Goal: Information Seeking & Learning: Understand process/instructions

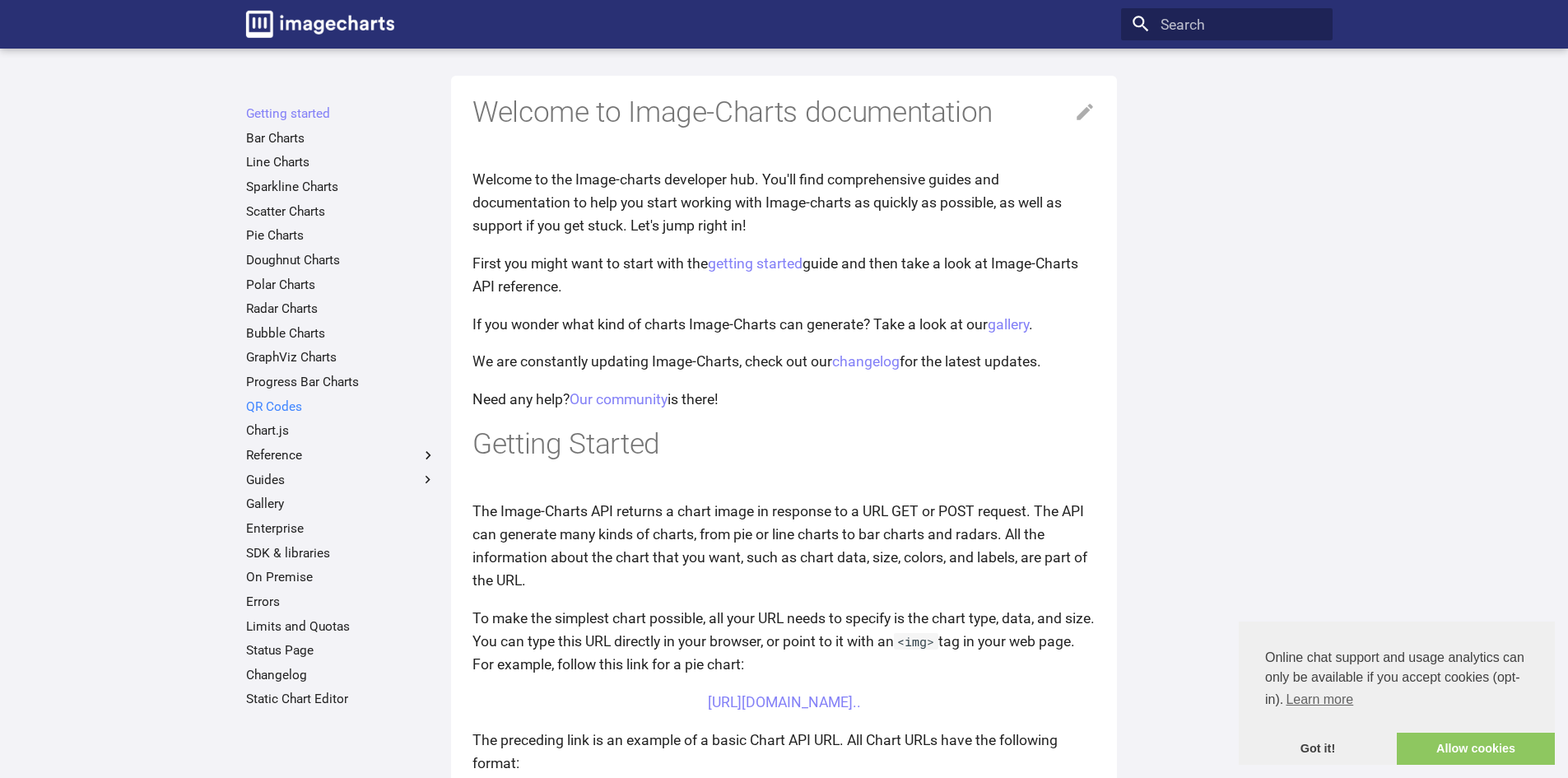
click at [303, 407] on link "QR Codes" at bounding box center [341, 406] width 190 height 16
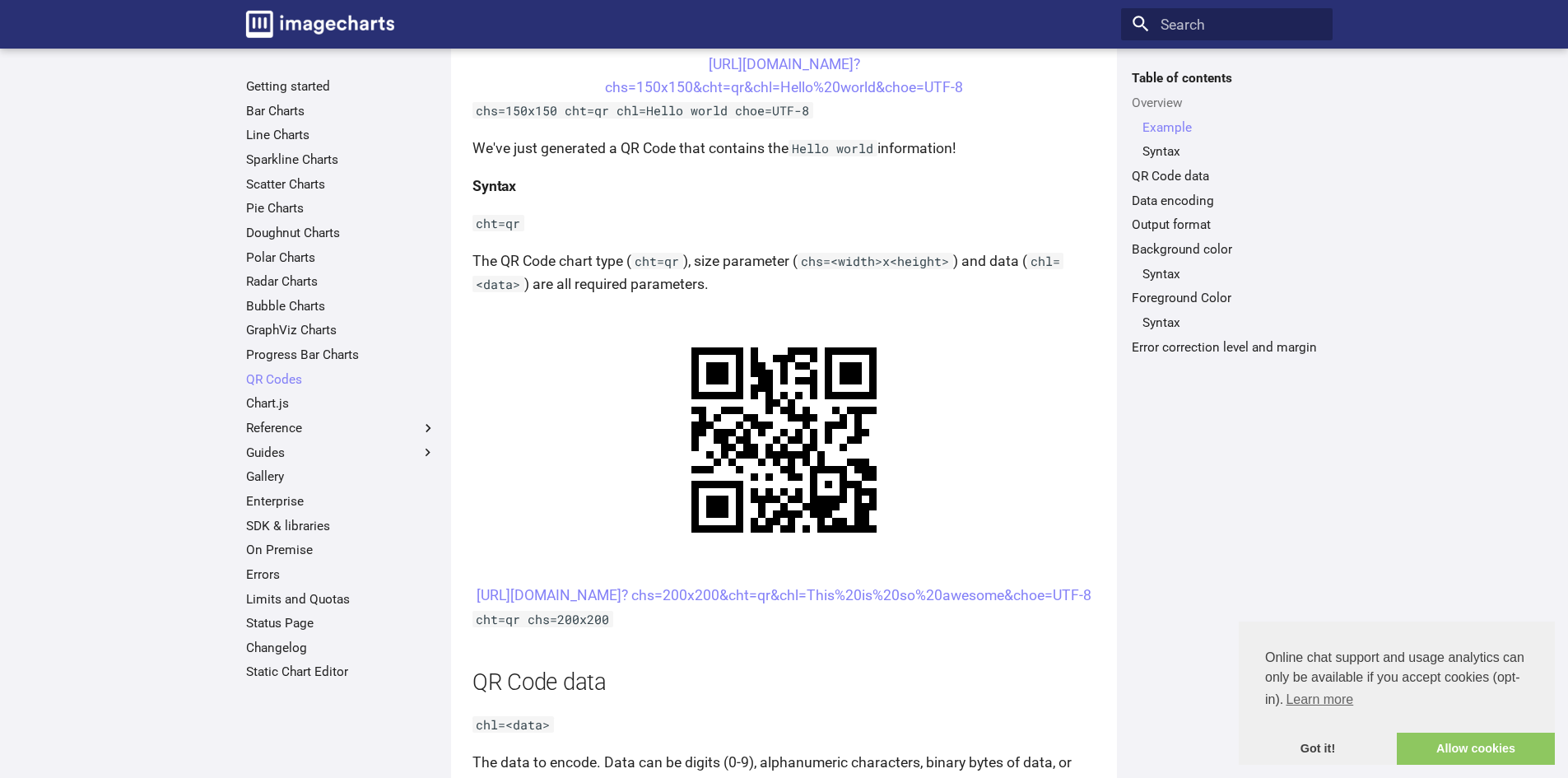
scroll to position [658, 0]
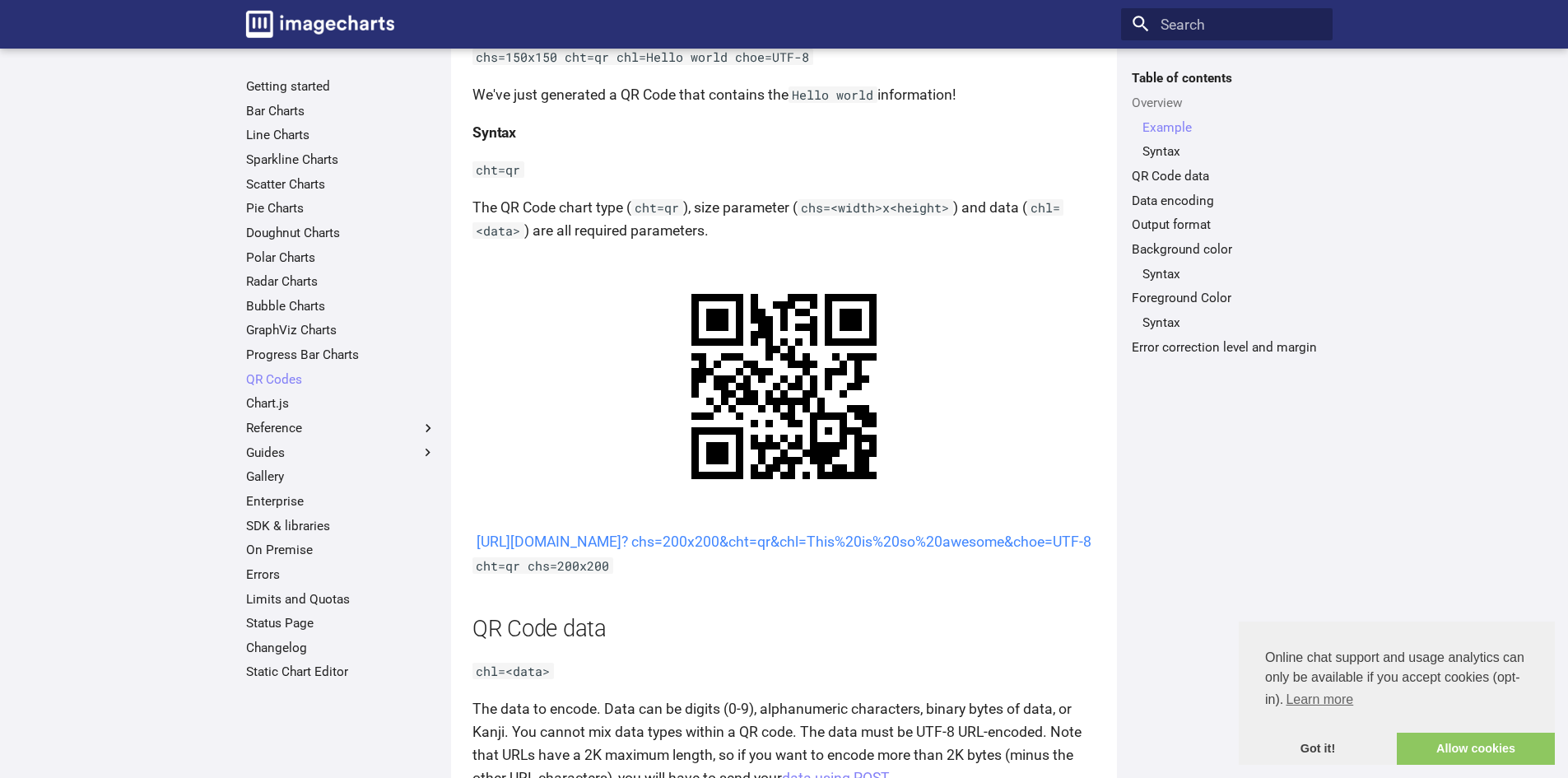
click at [851, 550] on link "[URL][DOMAIN_NAME]? chs=200x200&cht=qr&chl=This%20is%20so%20awesome&choe=UTF-8" at bounding box center [784, 541] width 615 height 16
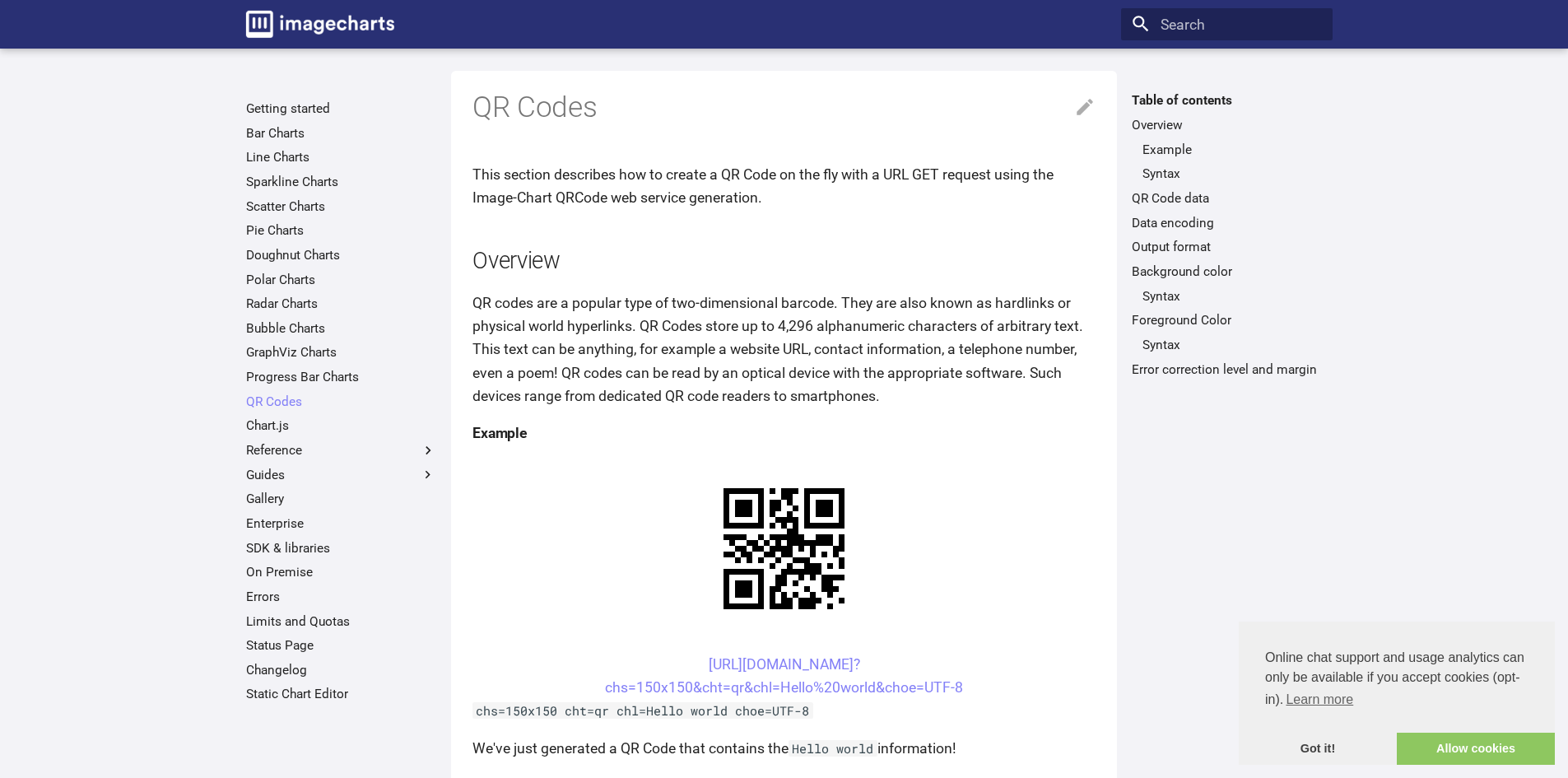
scroll to position [0, 0]
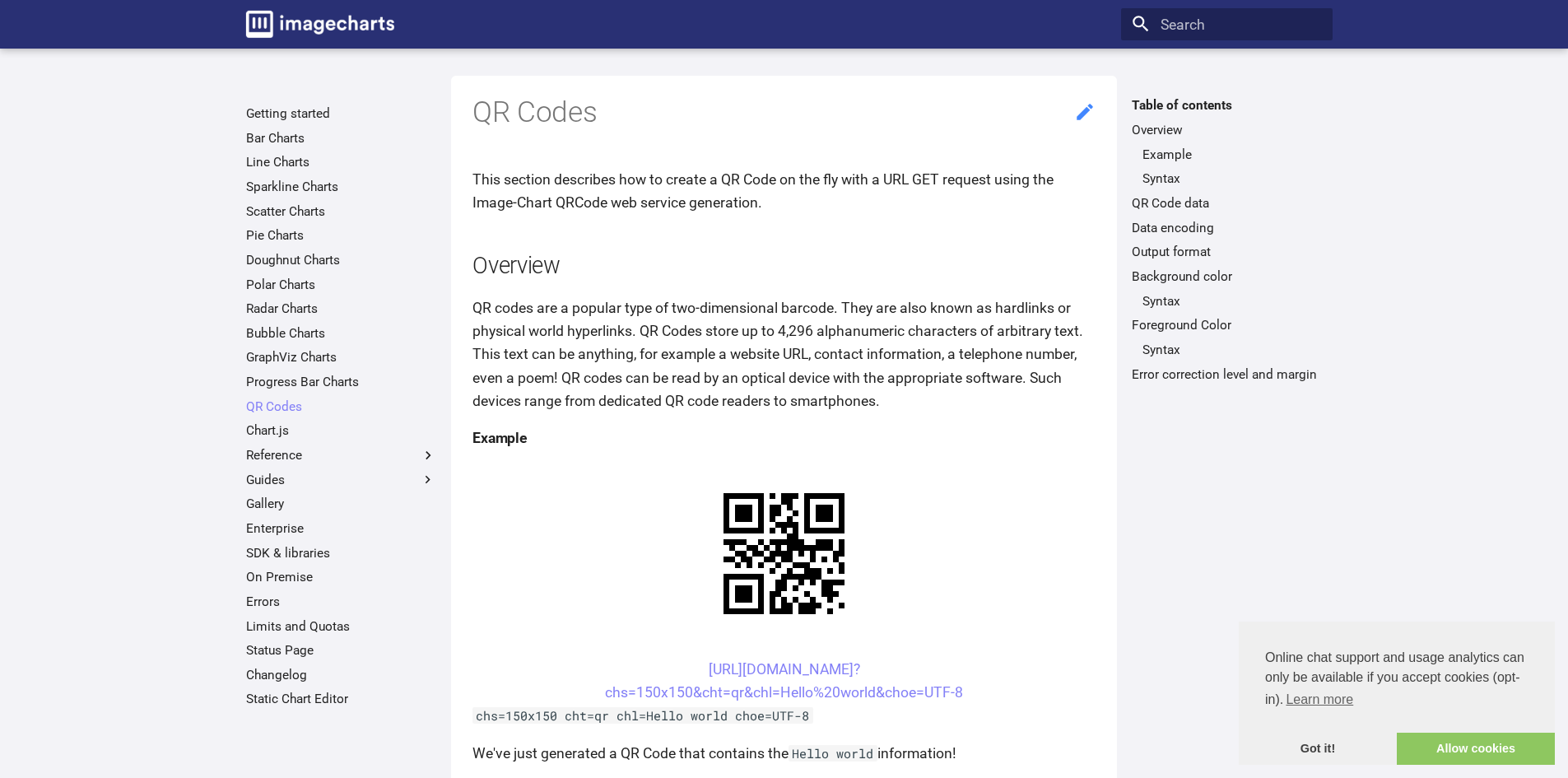
click at [1083, 107] on icon at bounding box center [1084, 111] width 22 height 22
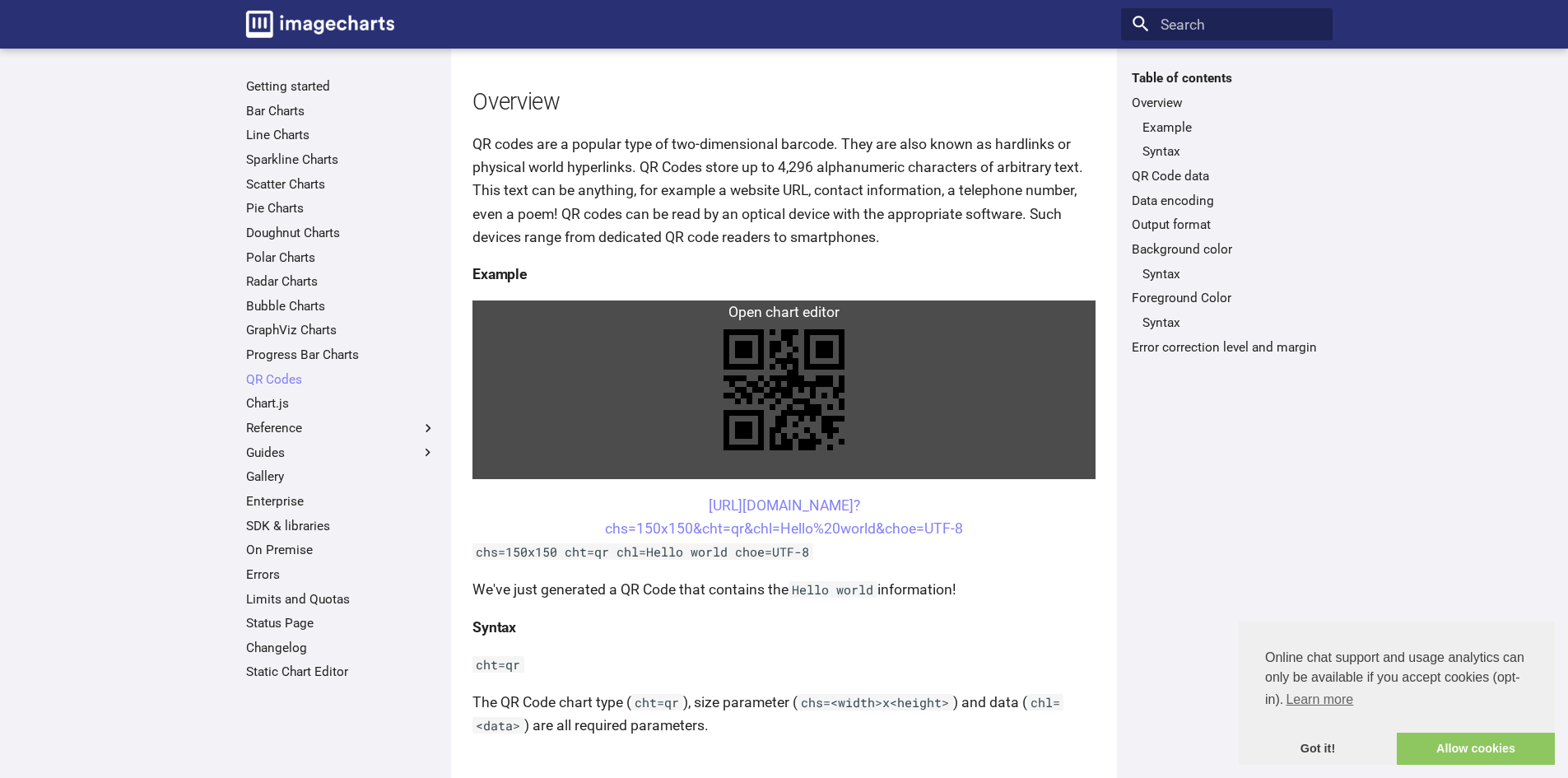
scroll to position [165, 0]
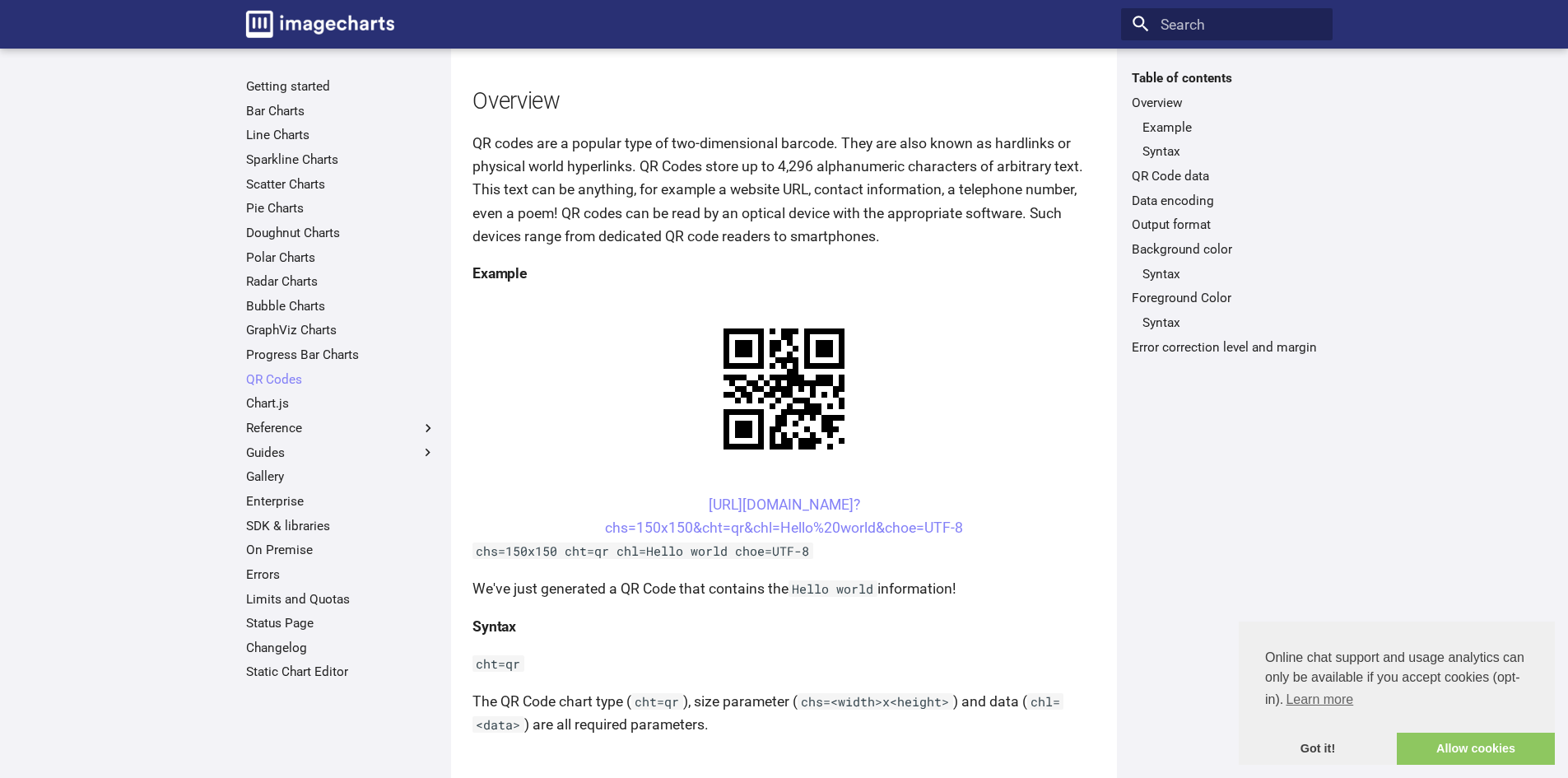
drag, startPoint x: 663, startPoint y: 496, endPoint x: 971, endPoint y: 517, distance: 308.7
click at [971, 517] on center "https://image-charts.com/chart? chs=150x150&cht=qr&chl=Hello%20world&choe=UTF-8" at bounding box center [784, 516] width 623 height 46
copy link "https://image-charts.com/chart? chs=150x150&cht=qr&chl=Hello%20world&choe=UTF-8"
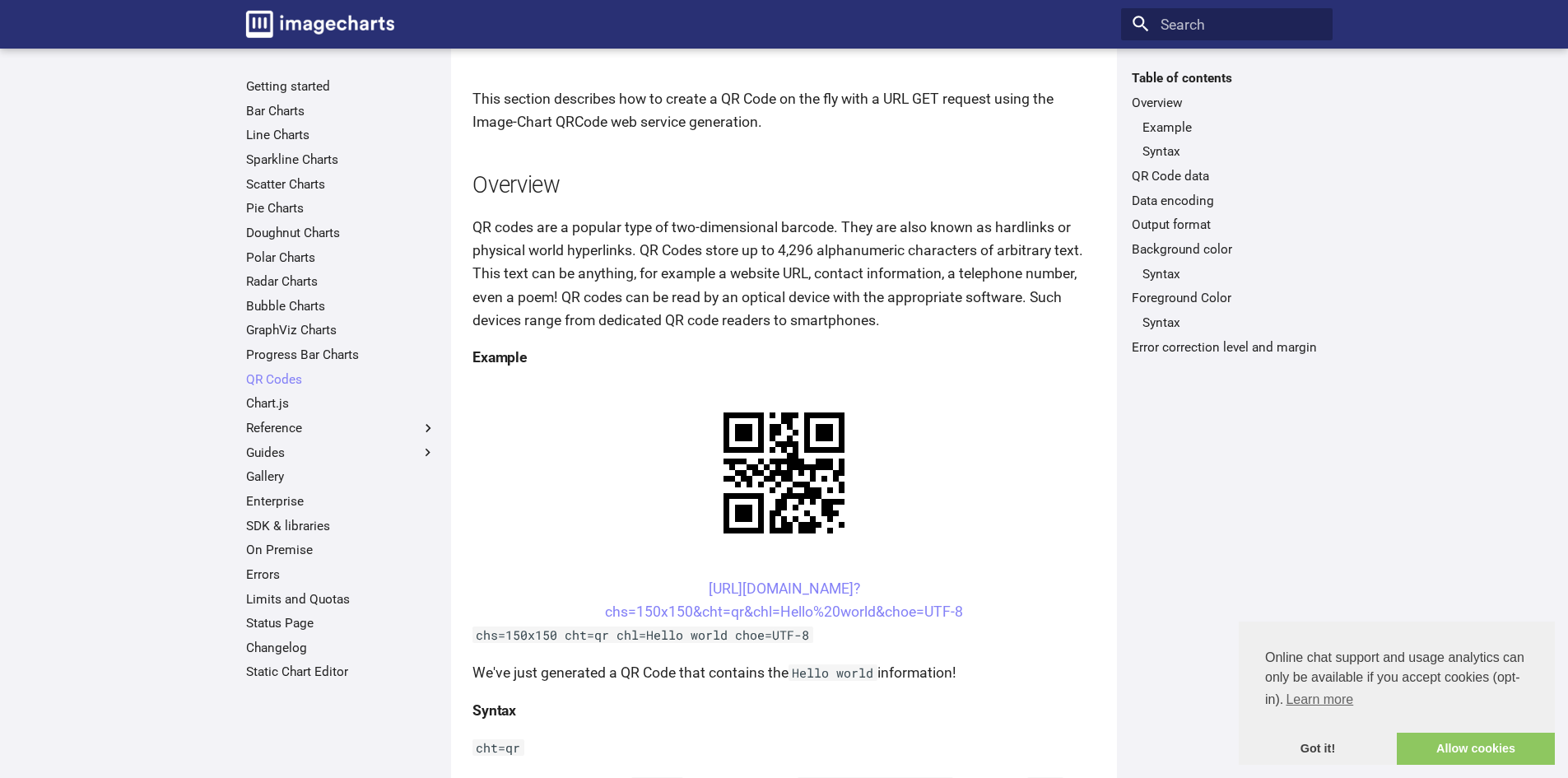
scroll to position [0, 0]
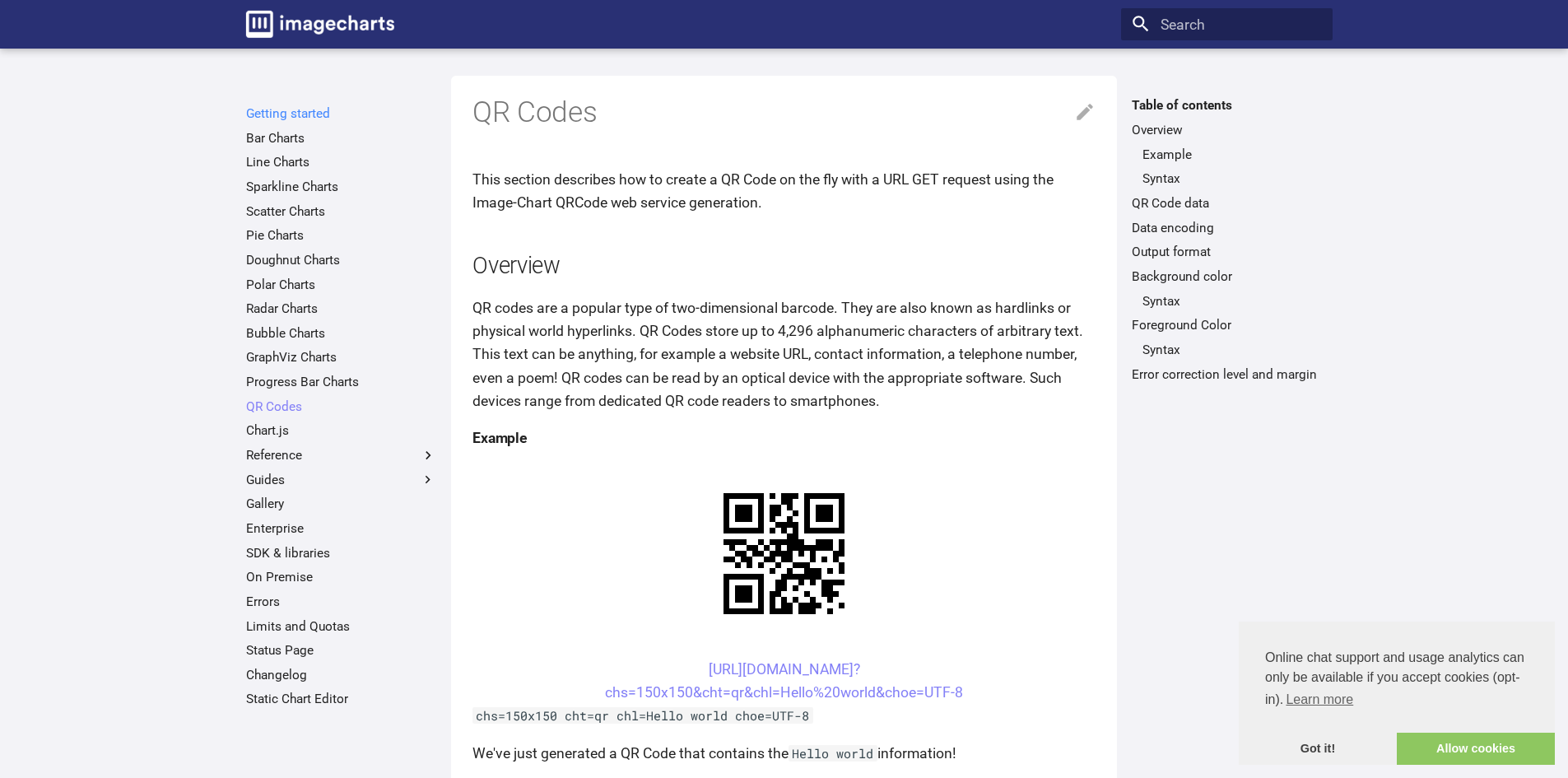
click at [334, 114] on link "Getting started" at bounding box center [341, 113] width 190 height 16
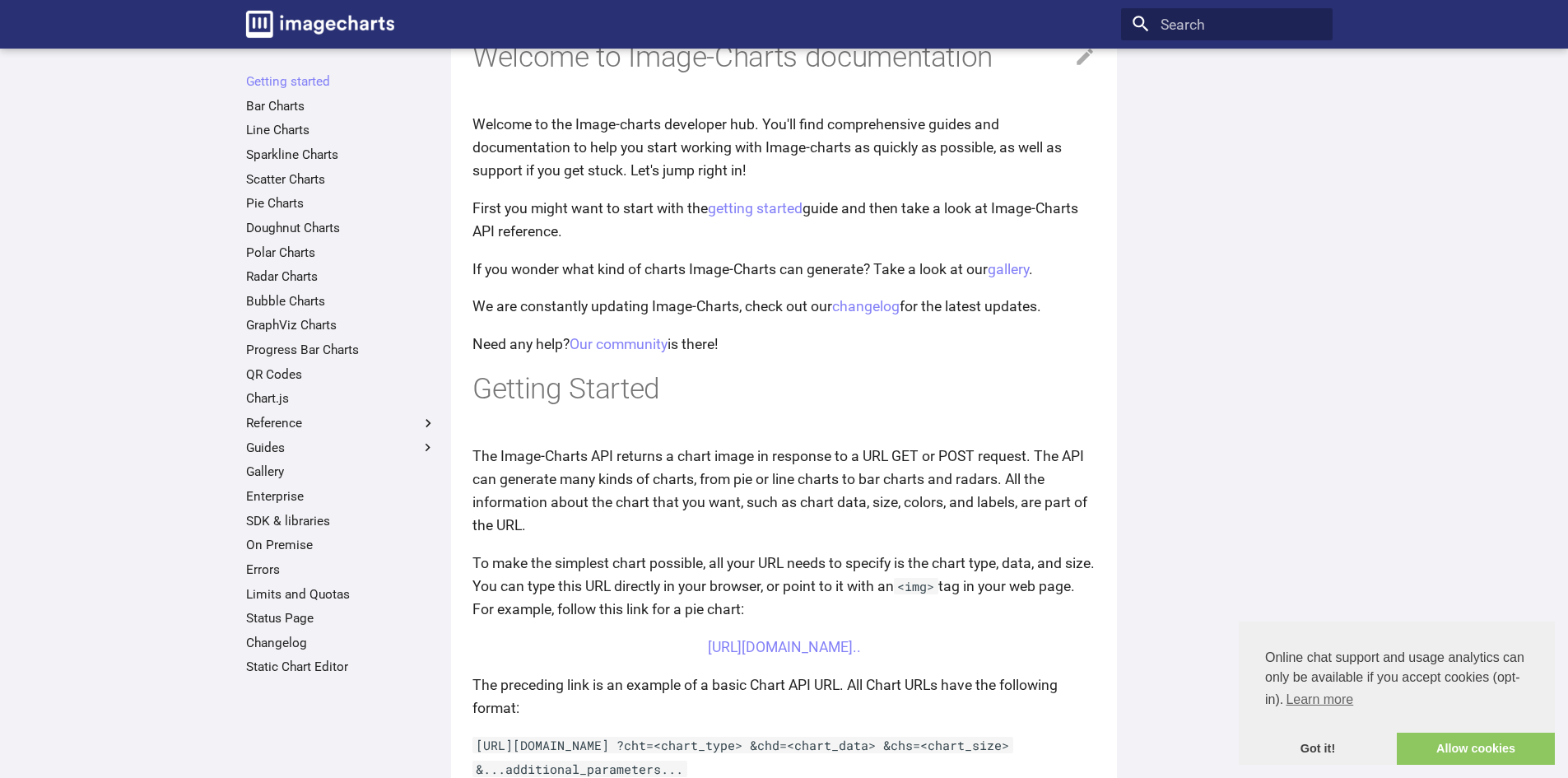
scroll to position [412, 0]
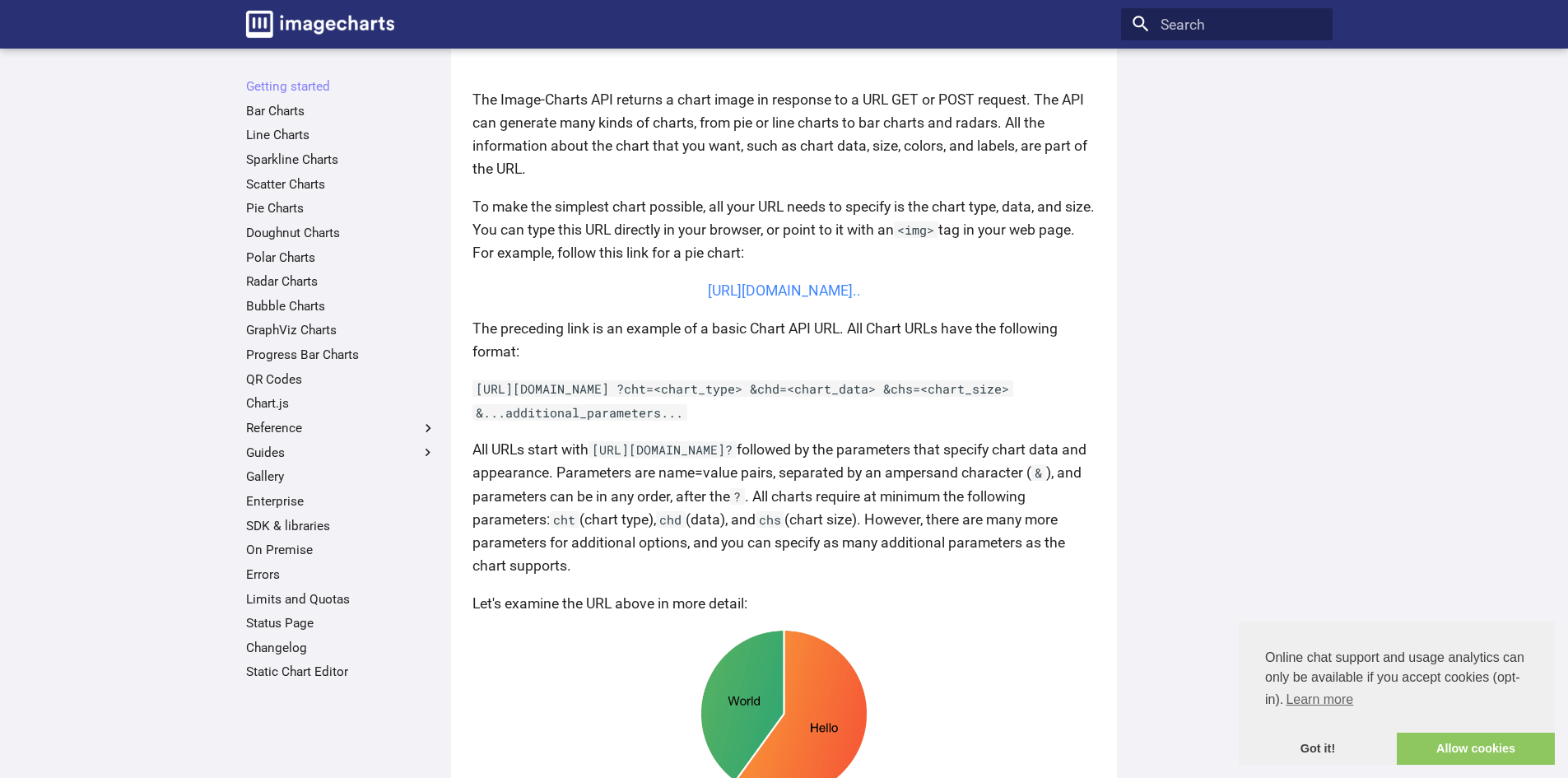
click at [859, 299] on link "[URL][DOMAIN_NAME].." at bounding box center [784, 290] width 153 height 16
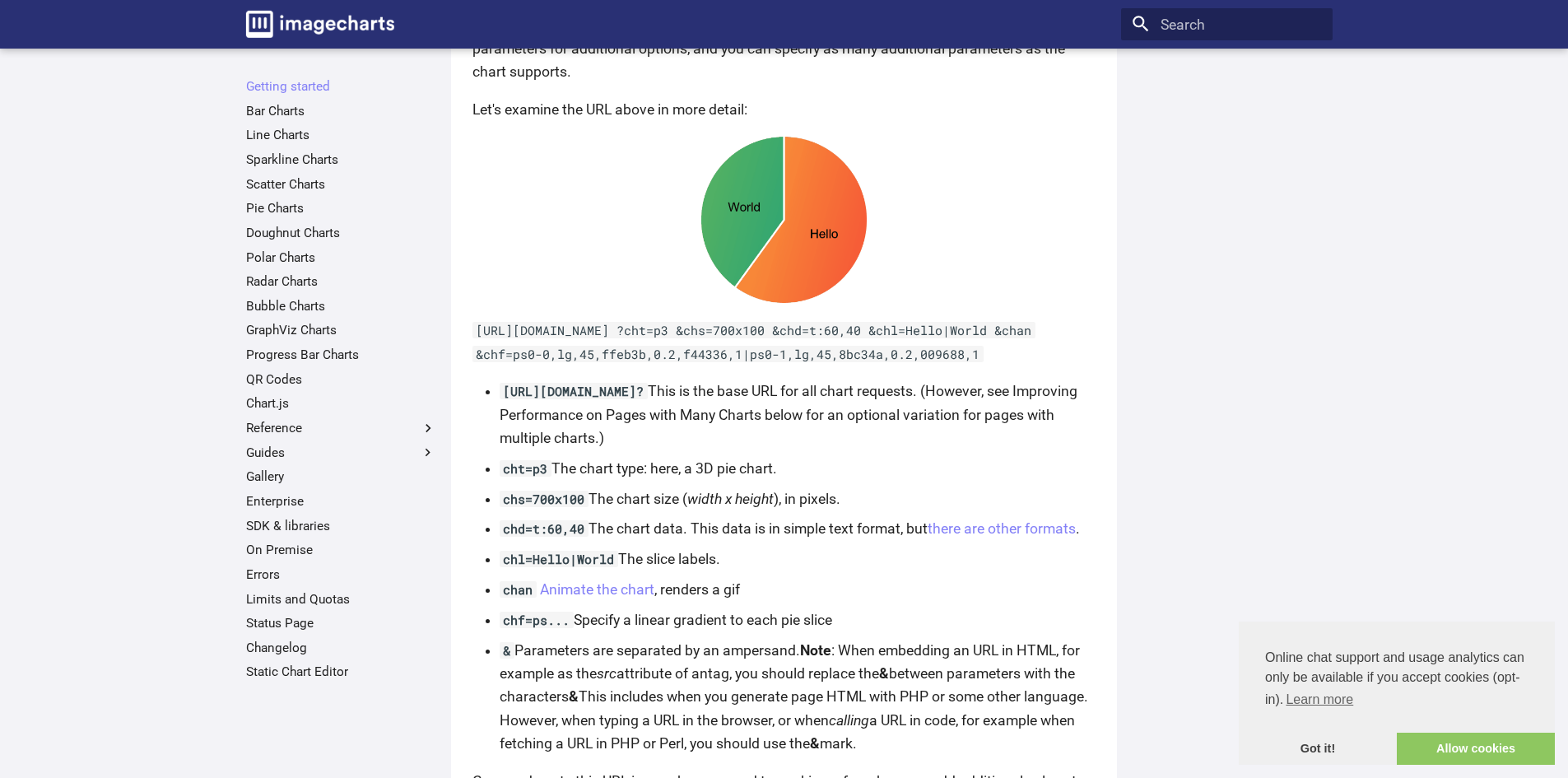
scroll to position [1152, 0]
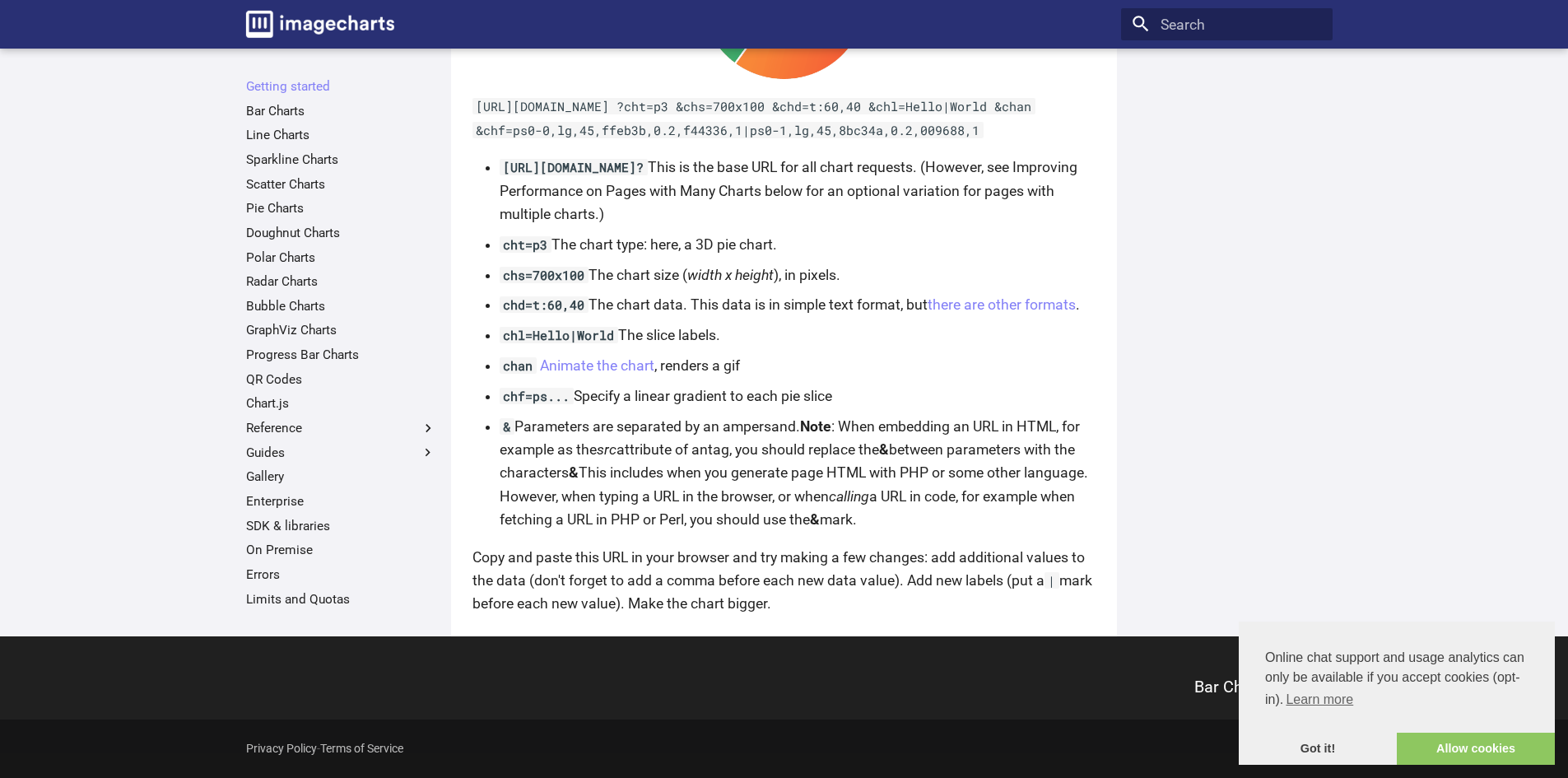
click at [279, 369] on ul "Getting started Bar Charts Line Charts Sparkline Charts Scatter Charts Pie Char…" at bounding box center [341, 379] width 211 height 602
click at [282, 375] on link "QR Codes" at bounding box center [341, 379] width 190 height 16
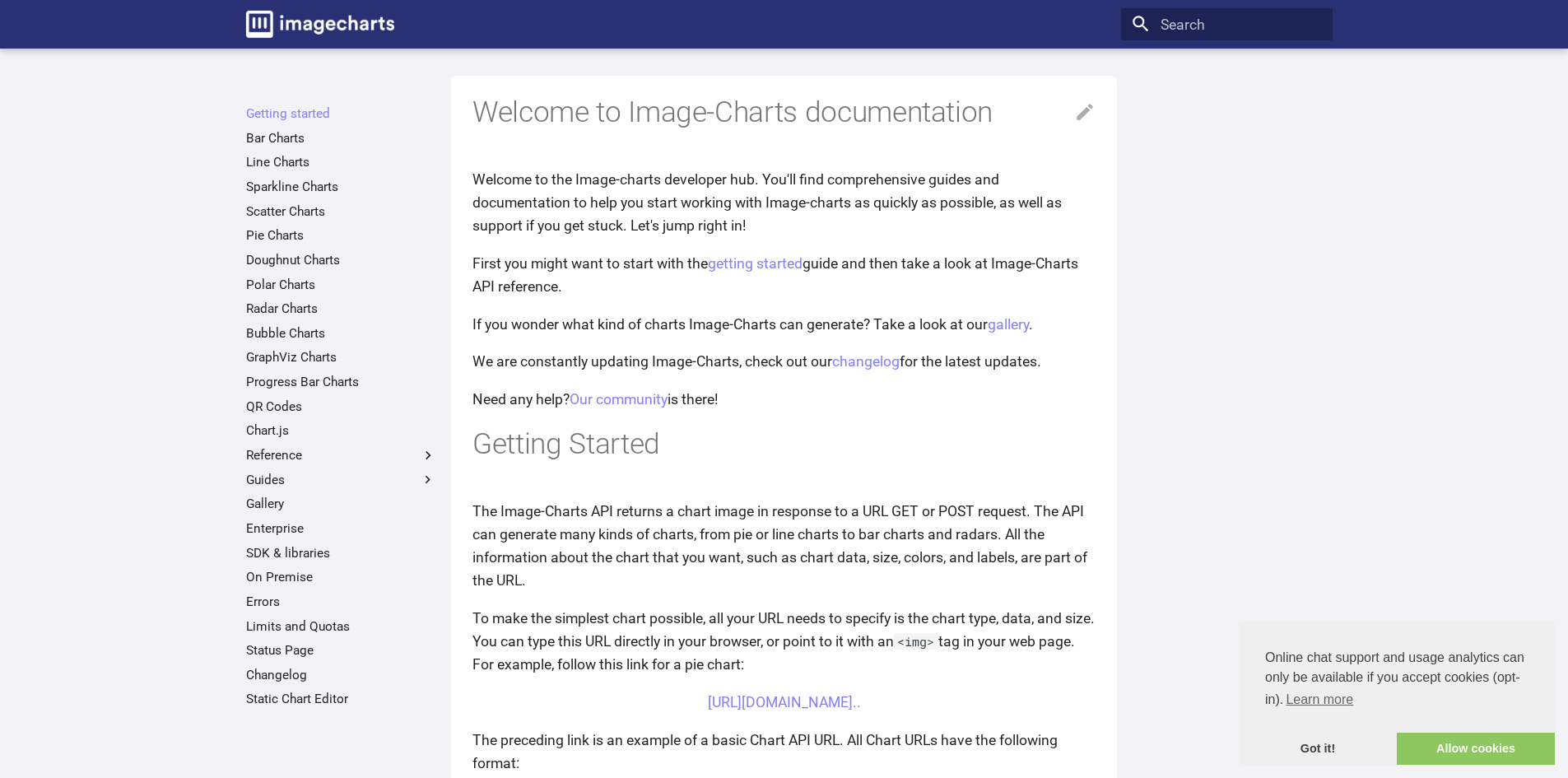
scroll to position [412, 0]
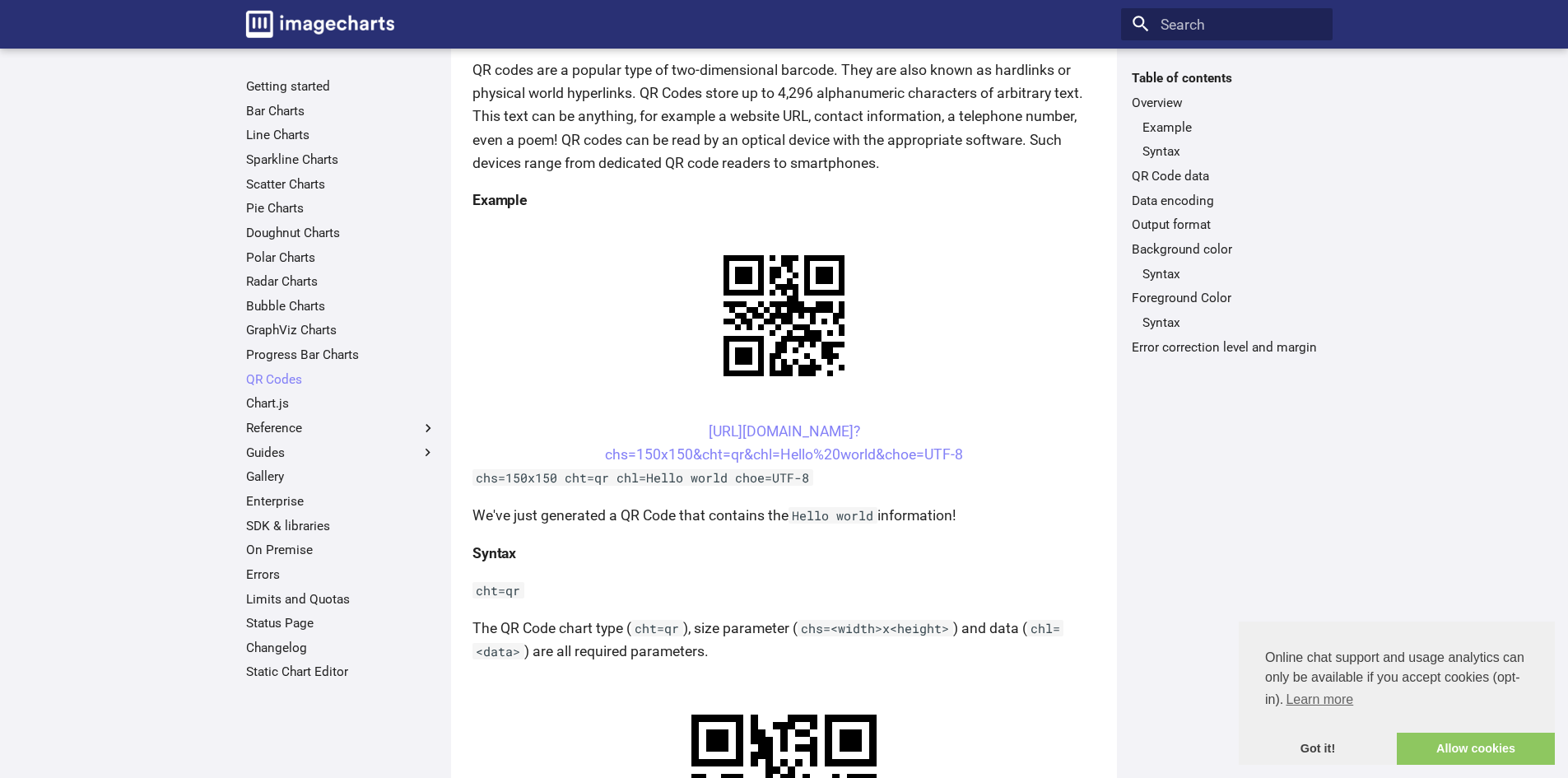
scroll to position [412, 0]
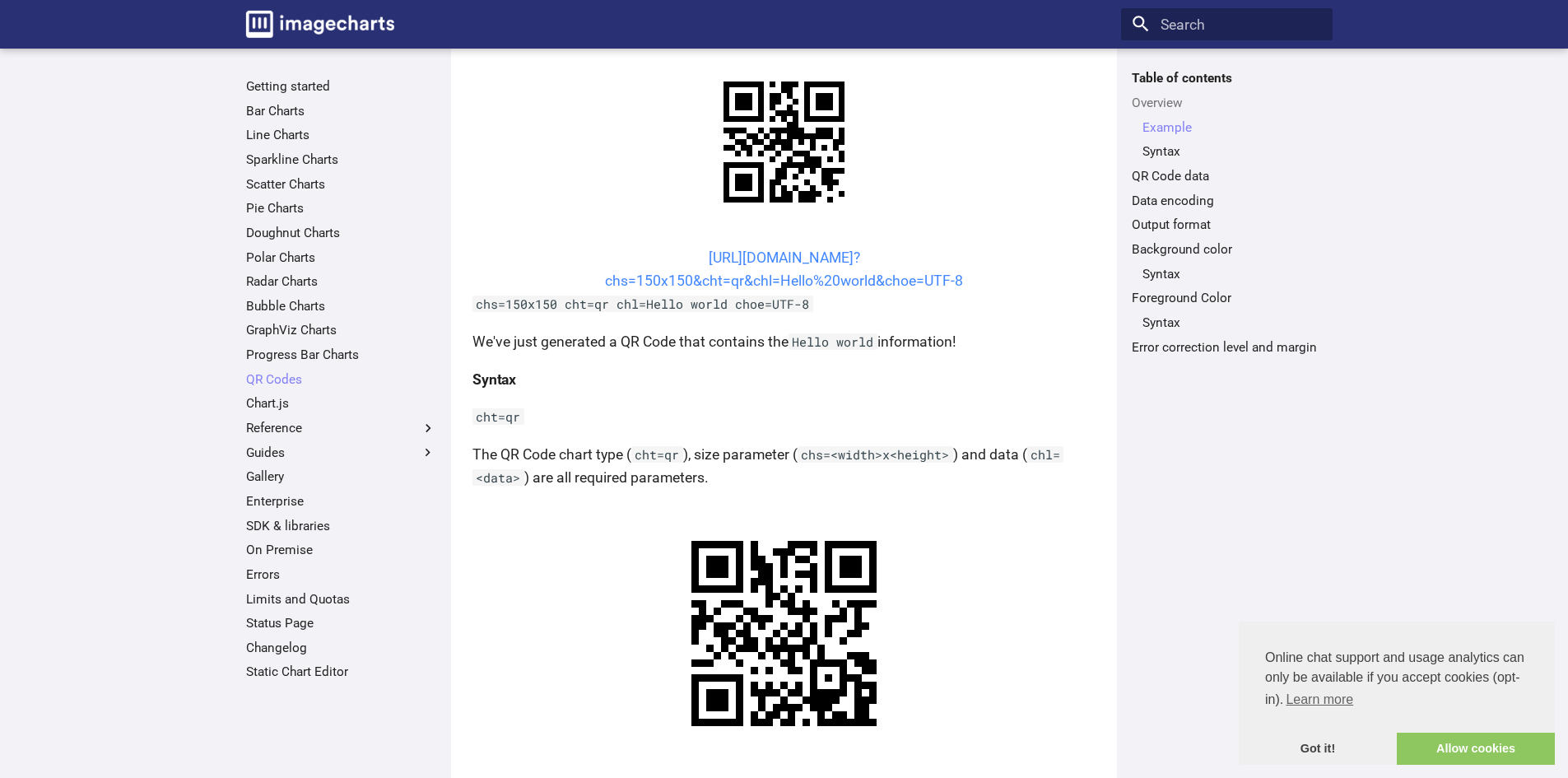
click at [819, 262] on link "https://image-charts.com/chart? chs=150x150&cht=qr&chl=Hello%20world&choe=UTF-8" at bounding box center [784, 270] width 358 height 40
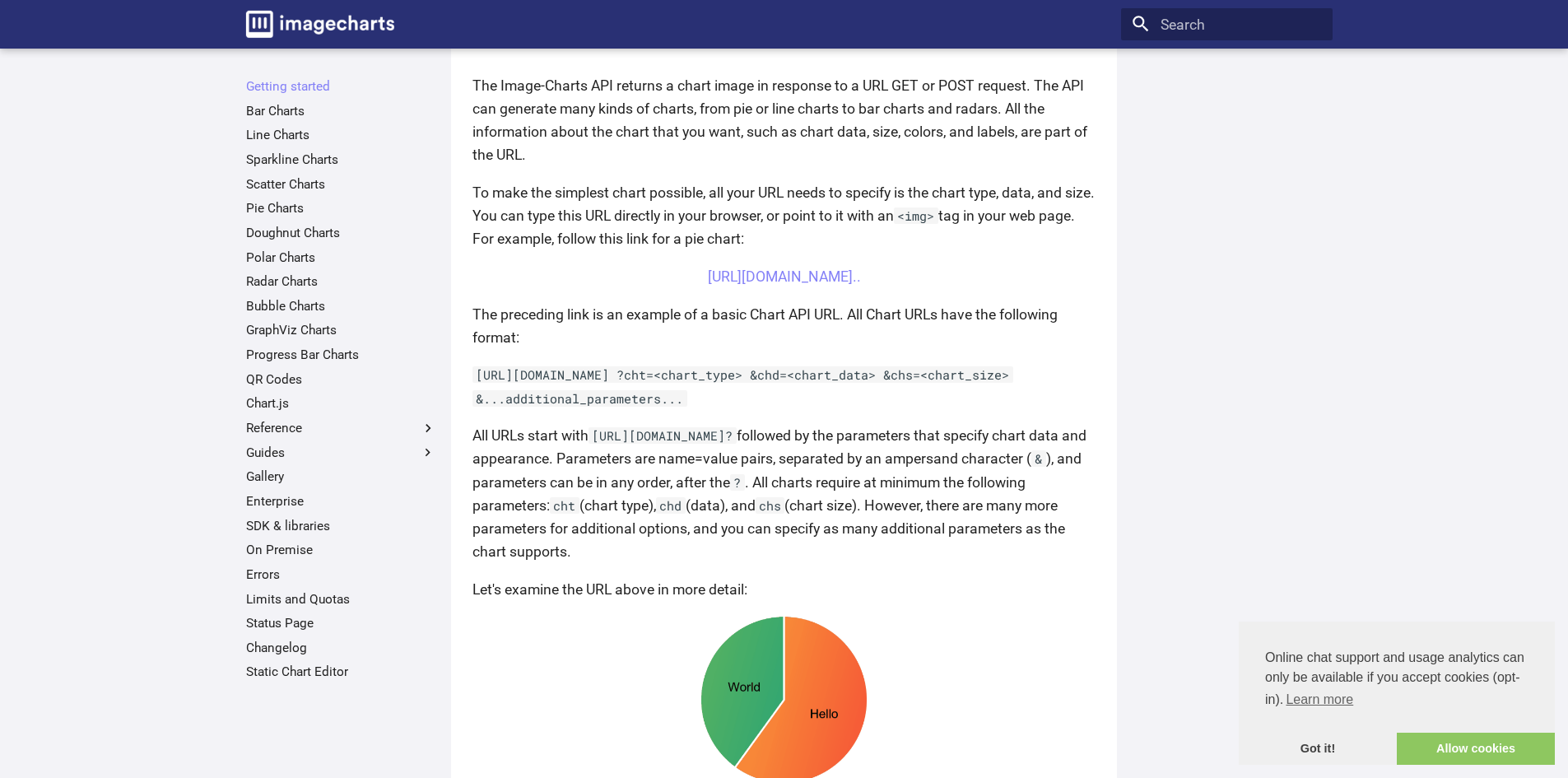
scroll to position [576, 0]
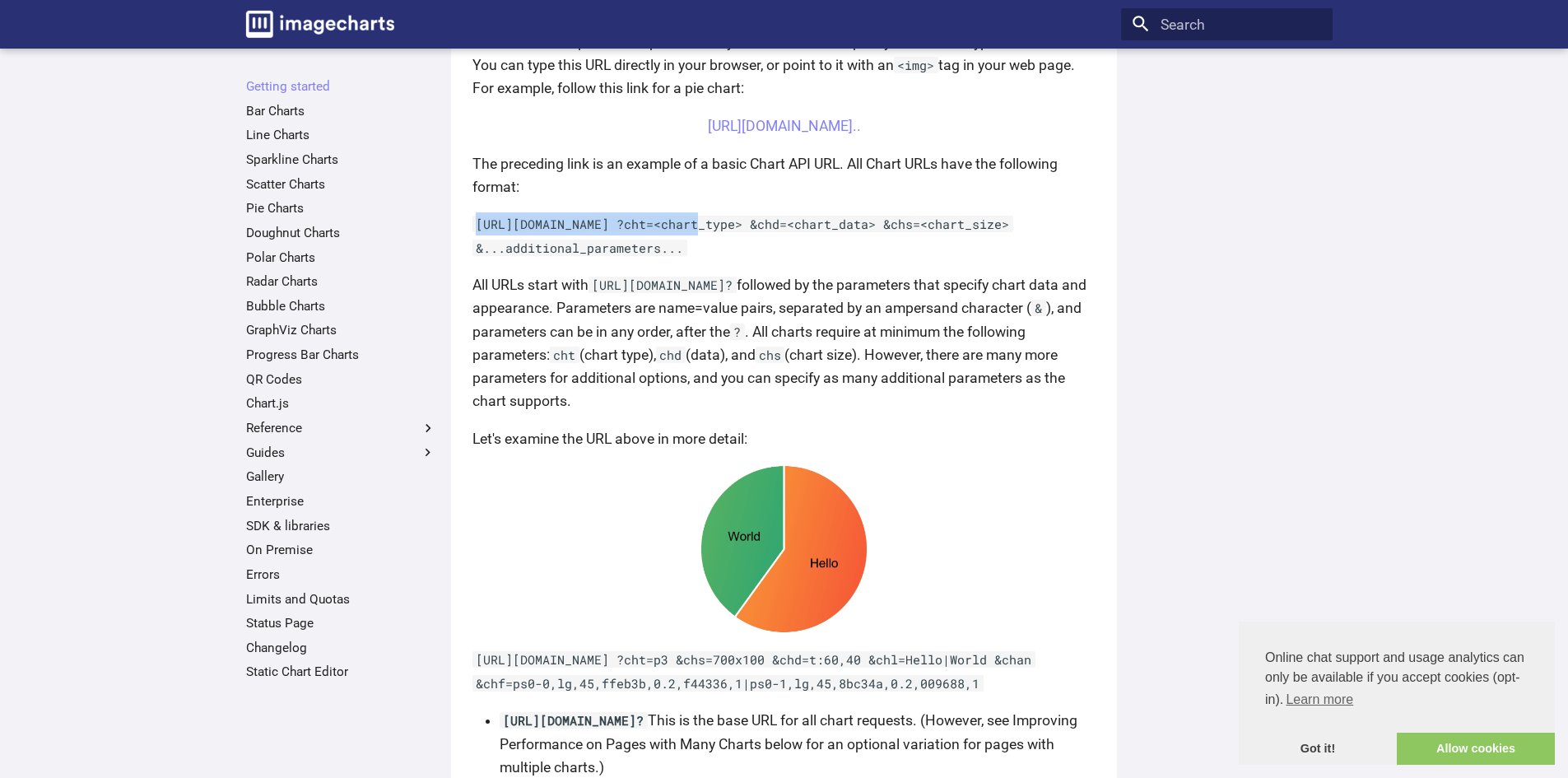
drag, startPoint x: 477, startPoint y: 255, endPoint x: 697, endPoint y: 241, distance: 220.4
click at [697, 241] on code "https://image-charts.com/chart ?cht=<chart_type> &chd=<chart_data> &chs=<chart_…" at bounding box center [743, 236] width 541 height 40
copy code "https://image-charts.com/chart"
drag, startPoint x: 734, startPoint y: 244, endPoint x: 470, endPoint y: 249, distance: 264.0
click at [470, 249] on div "Welcome to Image-Charts documentation Welcome to the Image-charts developer hub…" at bounding box center [784, 344] width 667 height 1690
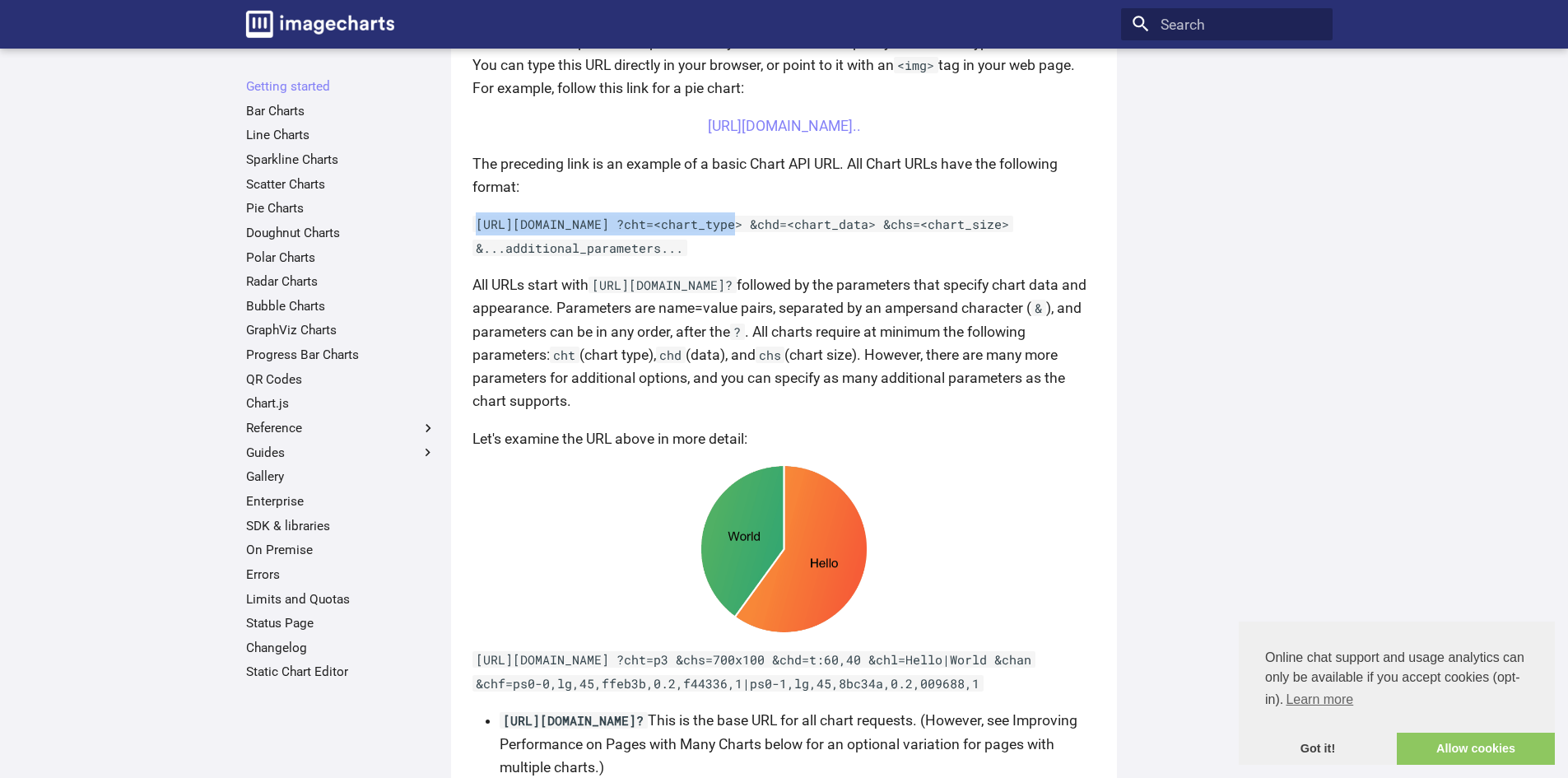
copy code "https://image-charts.com/chart ?cht"
drag, startPoint x: 603, startPoint y: 314, endPoint x: 832, endPoint y: 311, distance: 229.0
click at [832, 311] on p "All URLs start with https://image-charts.com/chart? followed by the parameters …" at bounding box center [784, 343] width 623 height 140
copy code "ttps://image-charts.com/chart?"
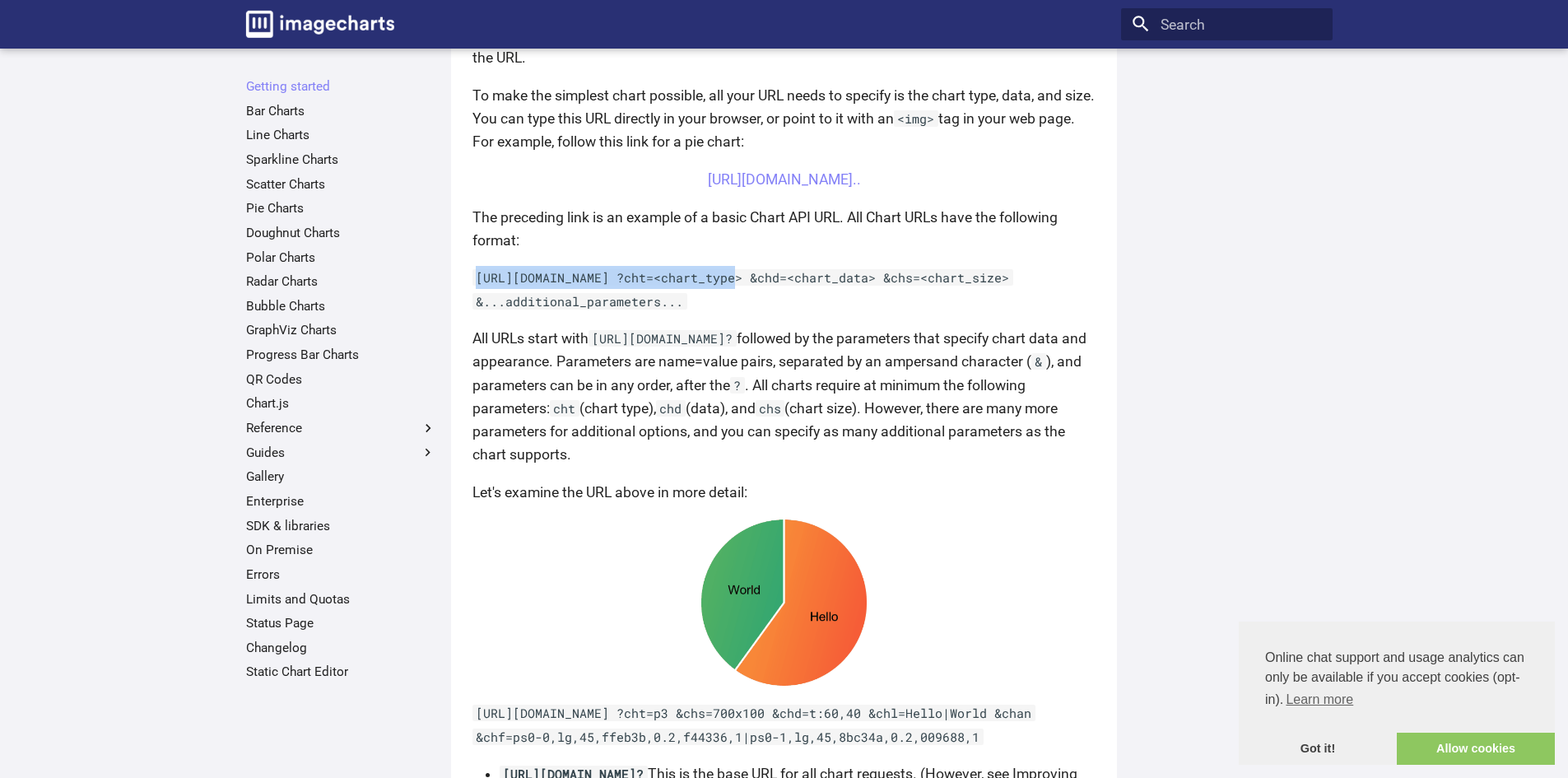
scroll to position [494, 0]
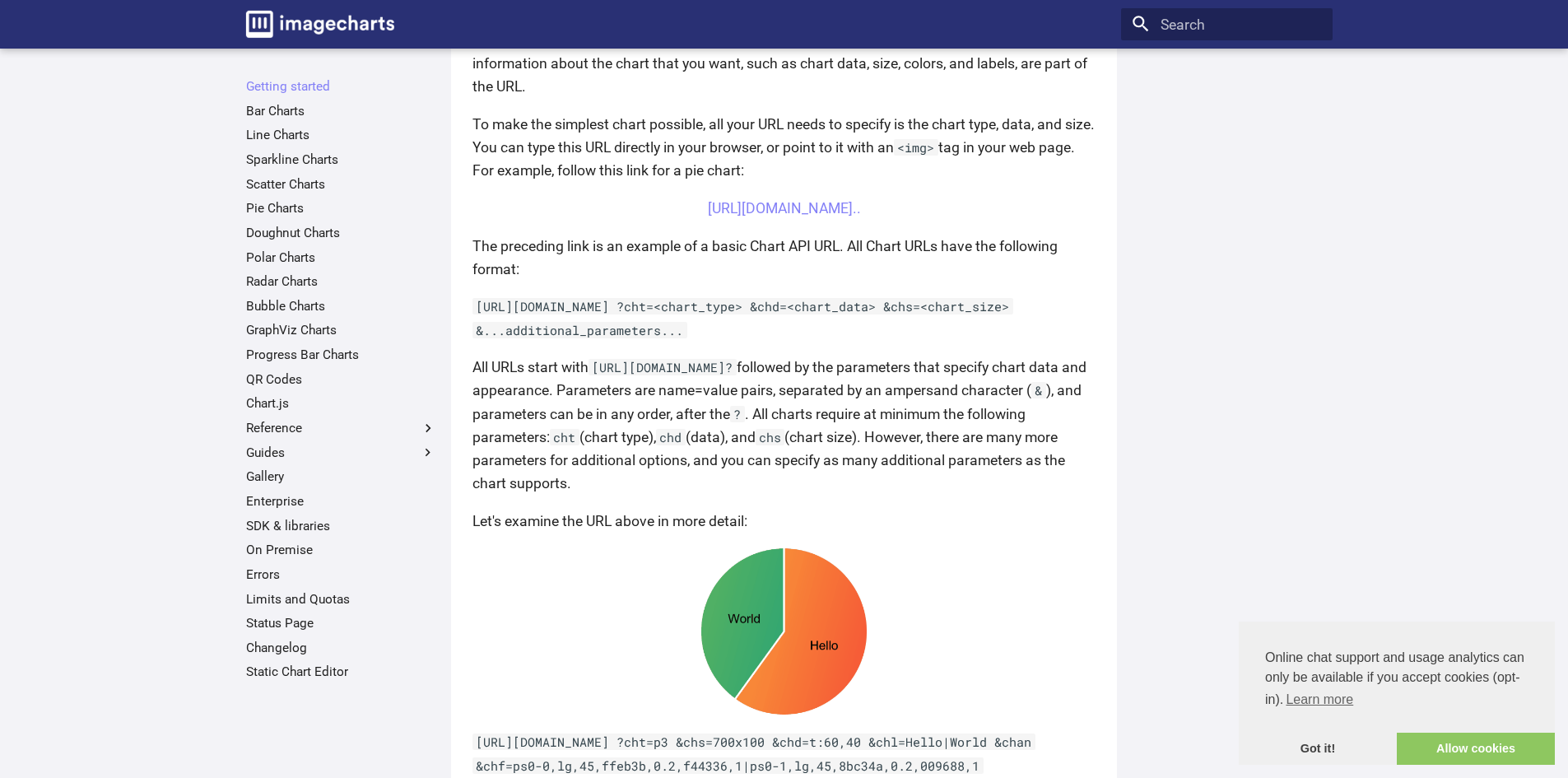
drag, startPoint x: 731, startPoint y: 484, endPoint x: 665, endPoint y: 422, distance: 90.6
click at [726, 481] on p "All URLs start with https://image-charts.com/chart? followed by the parameters …" at bounding box center [784, 425] width 623 height 140
drag, startPoint x: 594, startPoint y: 390, endPoint x: 823, endPoint y: 379, distance: 229.3
click at [823, 379] on p "All URLs start with https://image-charts.com/chart? followed by the parameters …" at bounding box center [784, 425] width 623 height 140
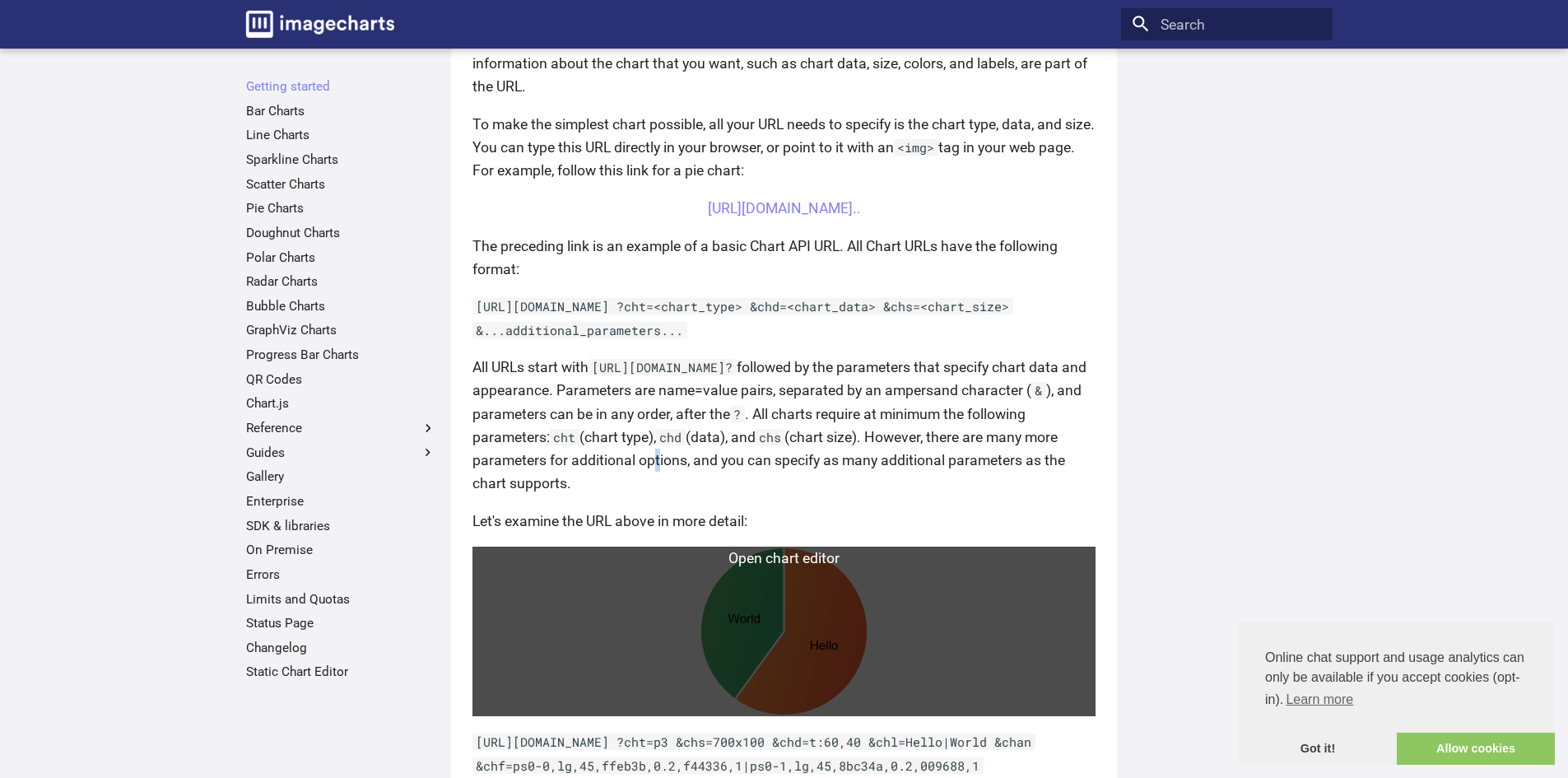
copy code "[URL][DOMAIN_NAME]?"
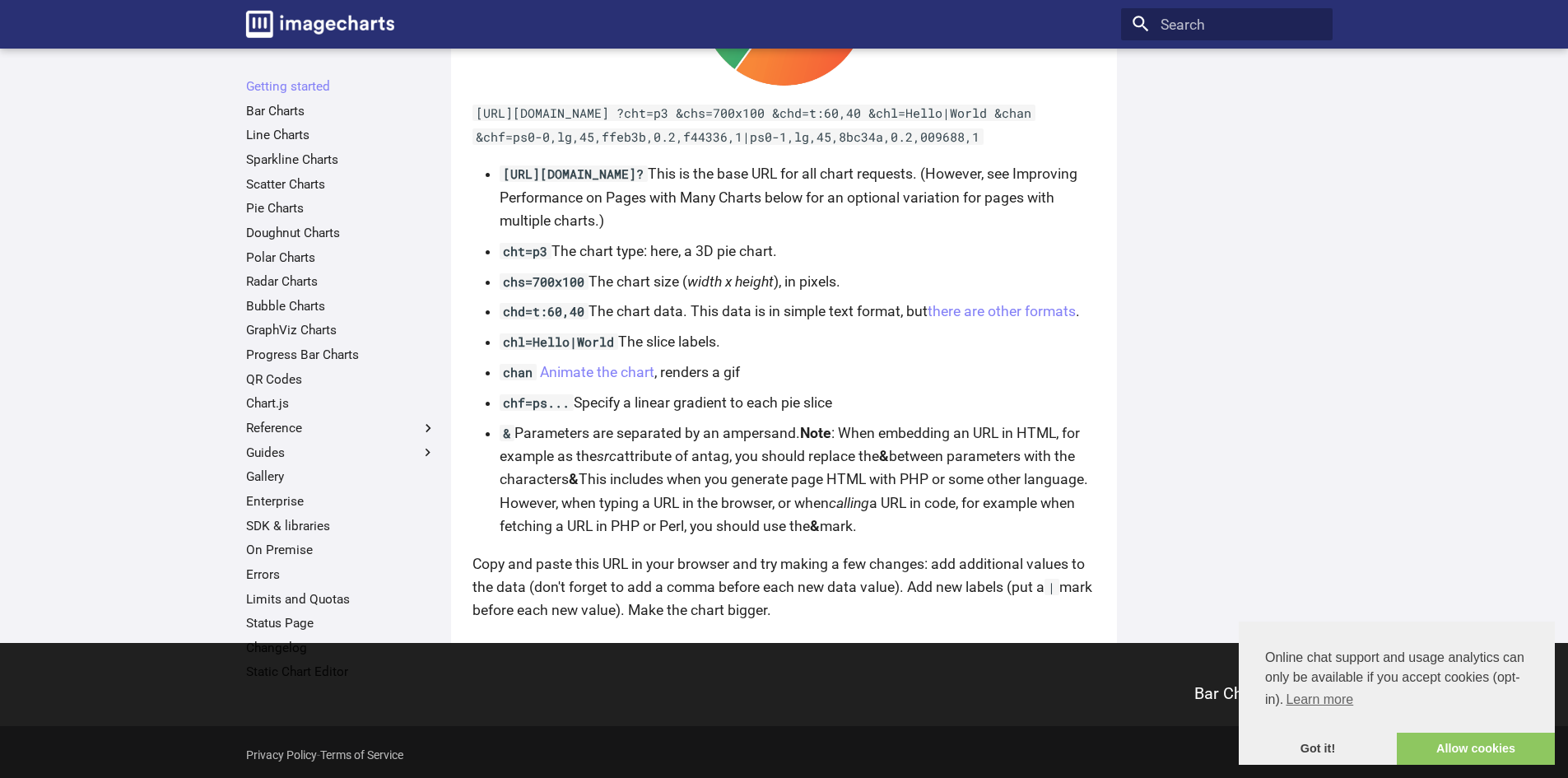
scroll to position [1152, 0]
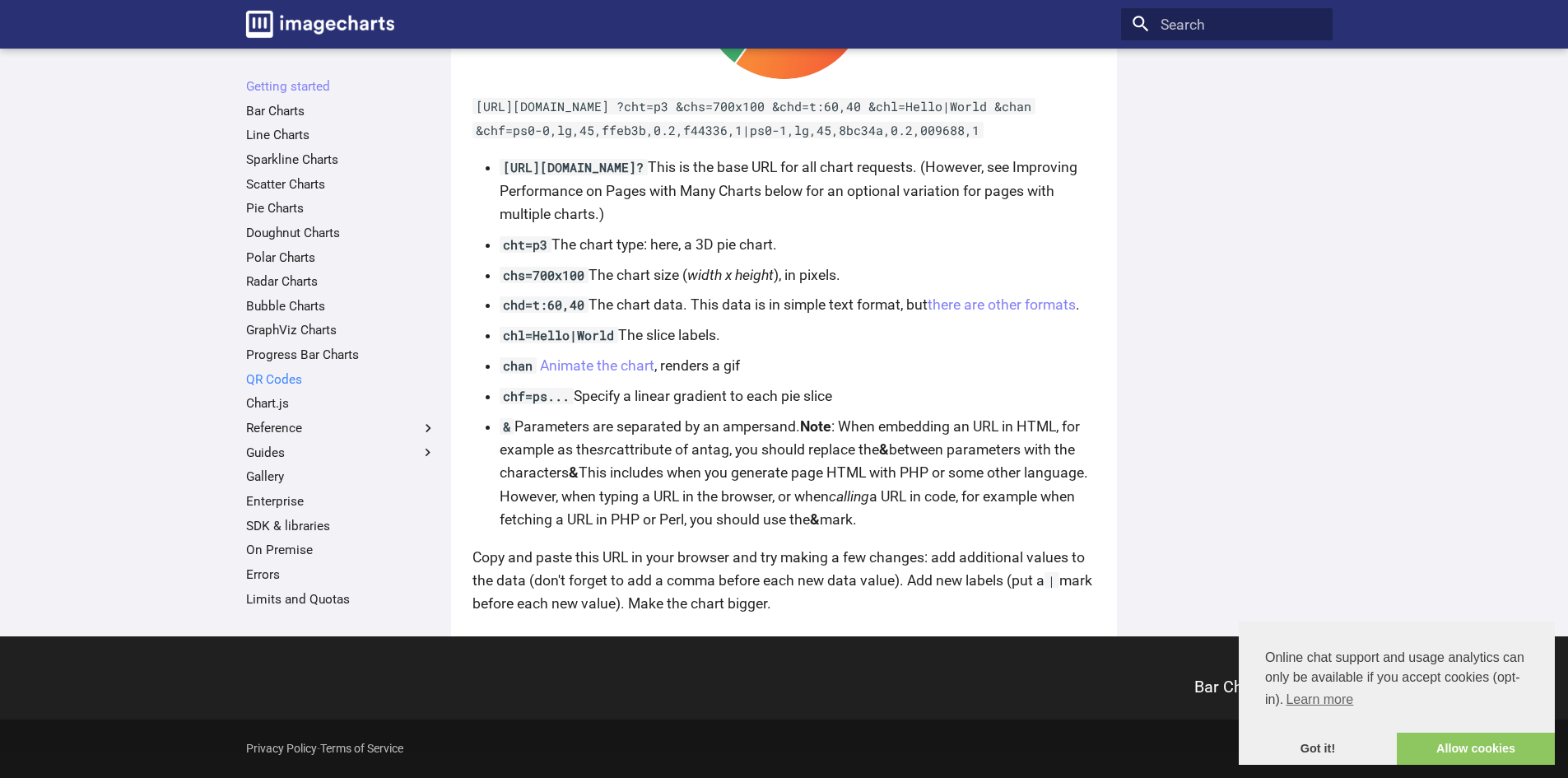
click at [277, 374] on link "QR Codes" at bounding box center [341, 379] width 190 height 16
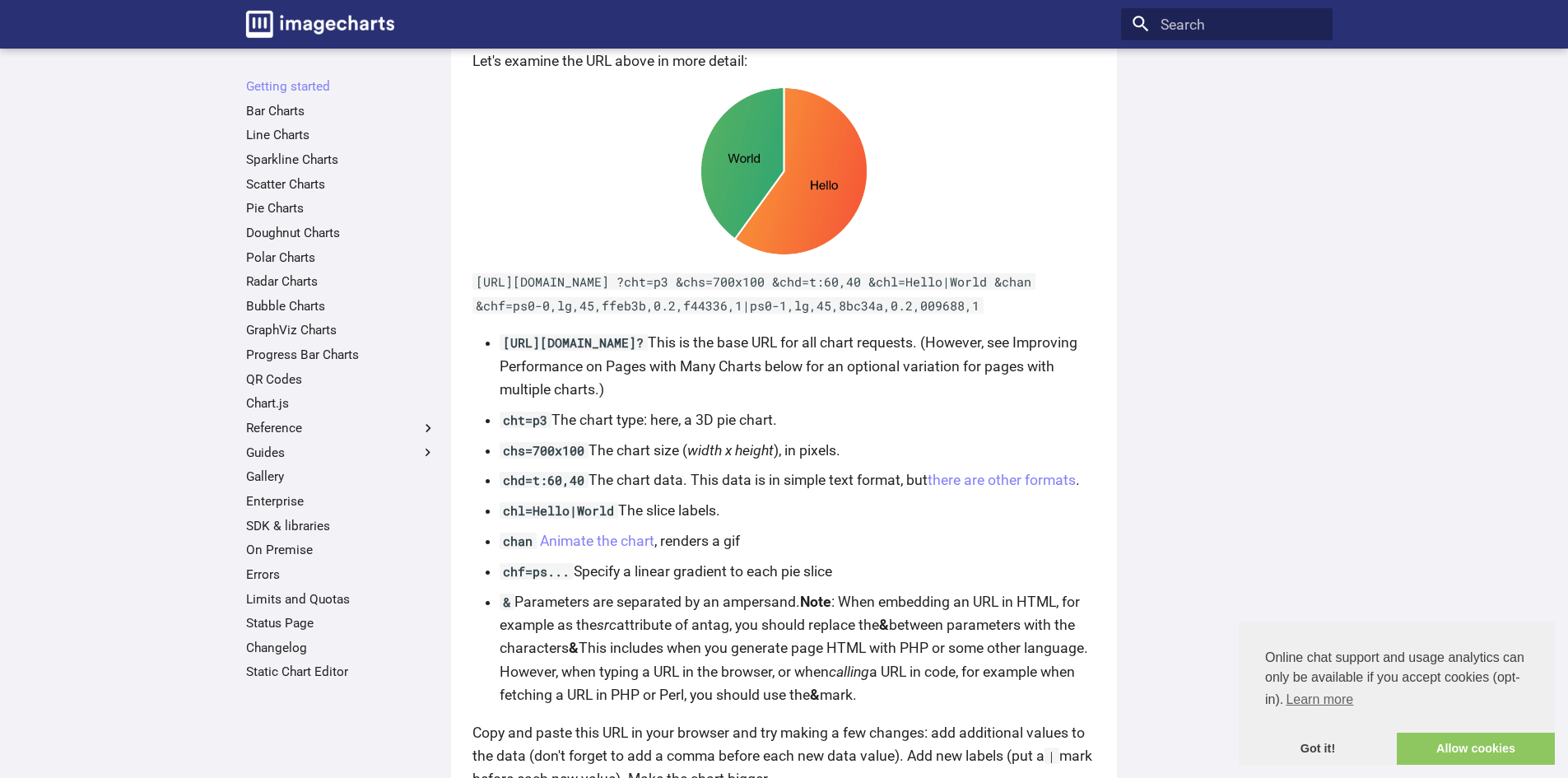
scroll to position [988, 0]
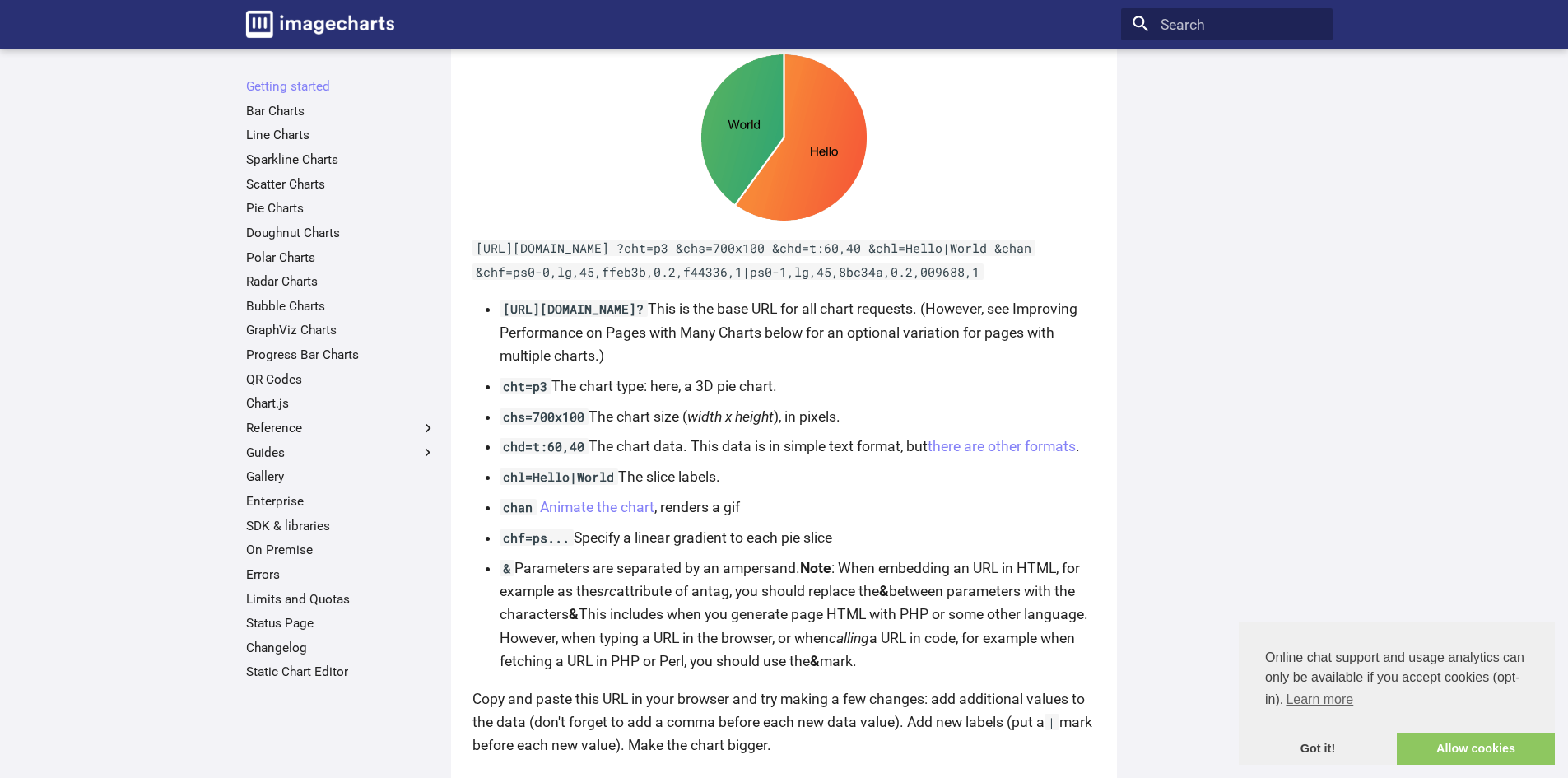
drag, startPoint x: 1023, startPoint y: 291, endPoint x: 470, endPoint y: 274, distance: 553.3
copy code "https://image-charts.com/chart ?cht=p3 &chs=700x100 &chd=t:60,40 &chl=Hello|Wor…"
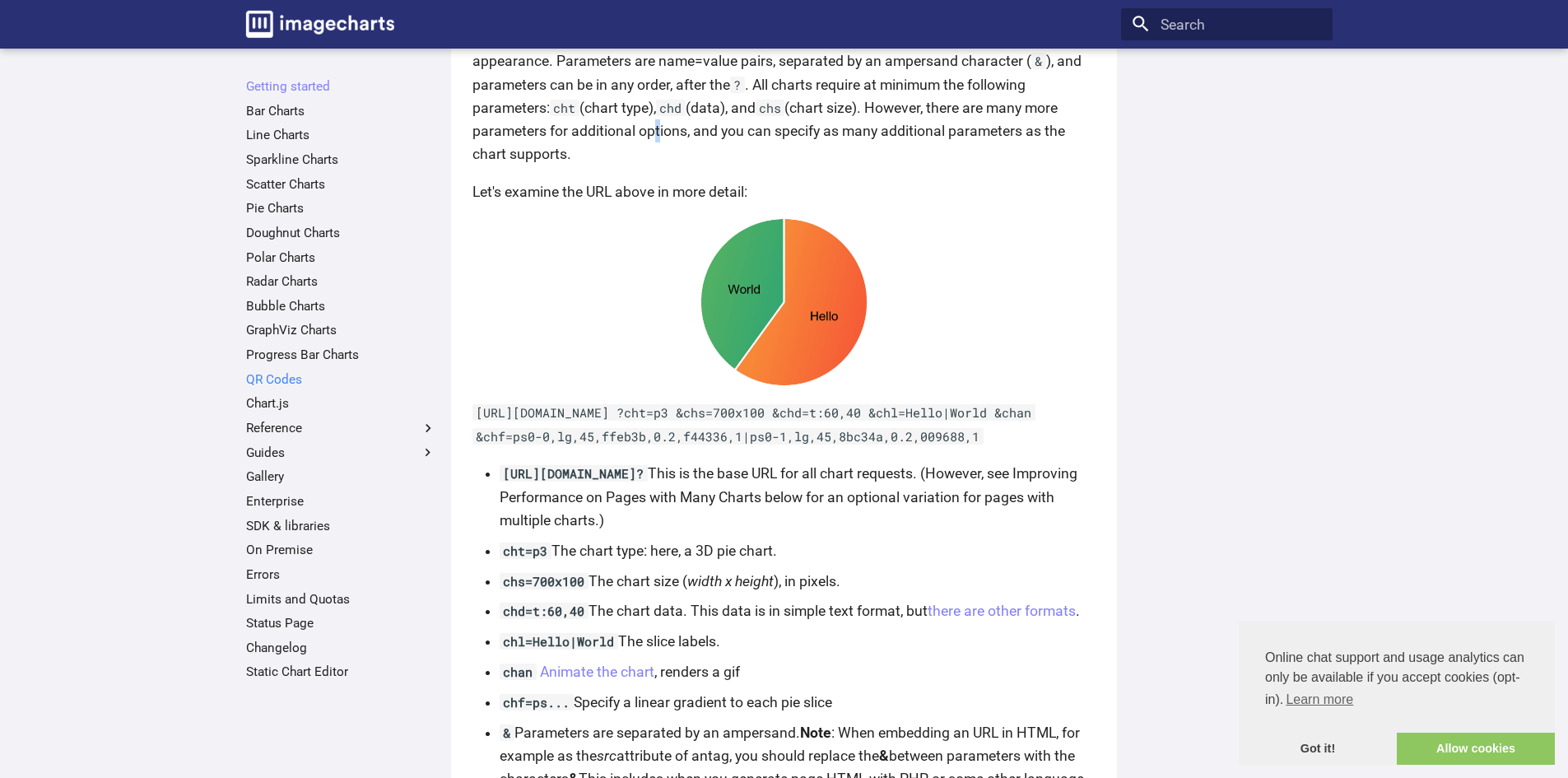
click at [288, 384] on link "QR Codes" at bounding box center [341, 379] width 190 height 16
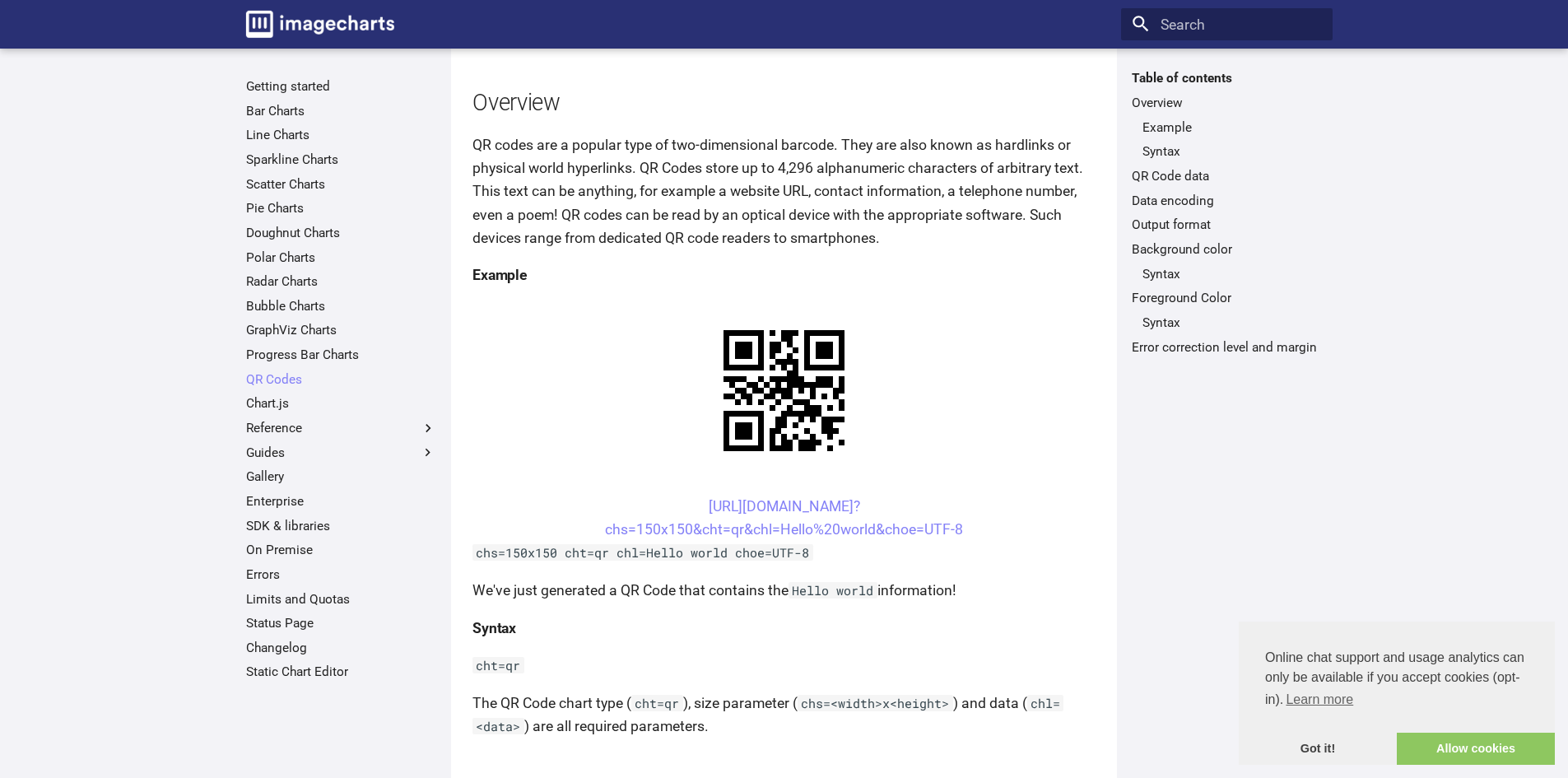
scroll to position [165, 0]
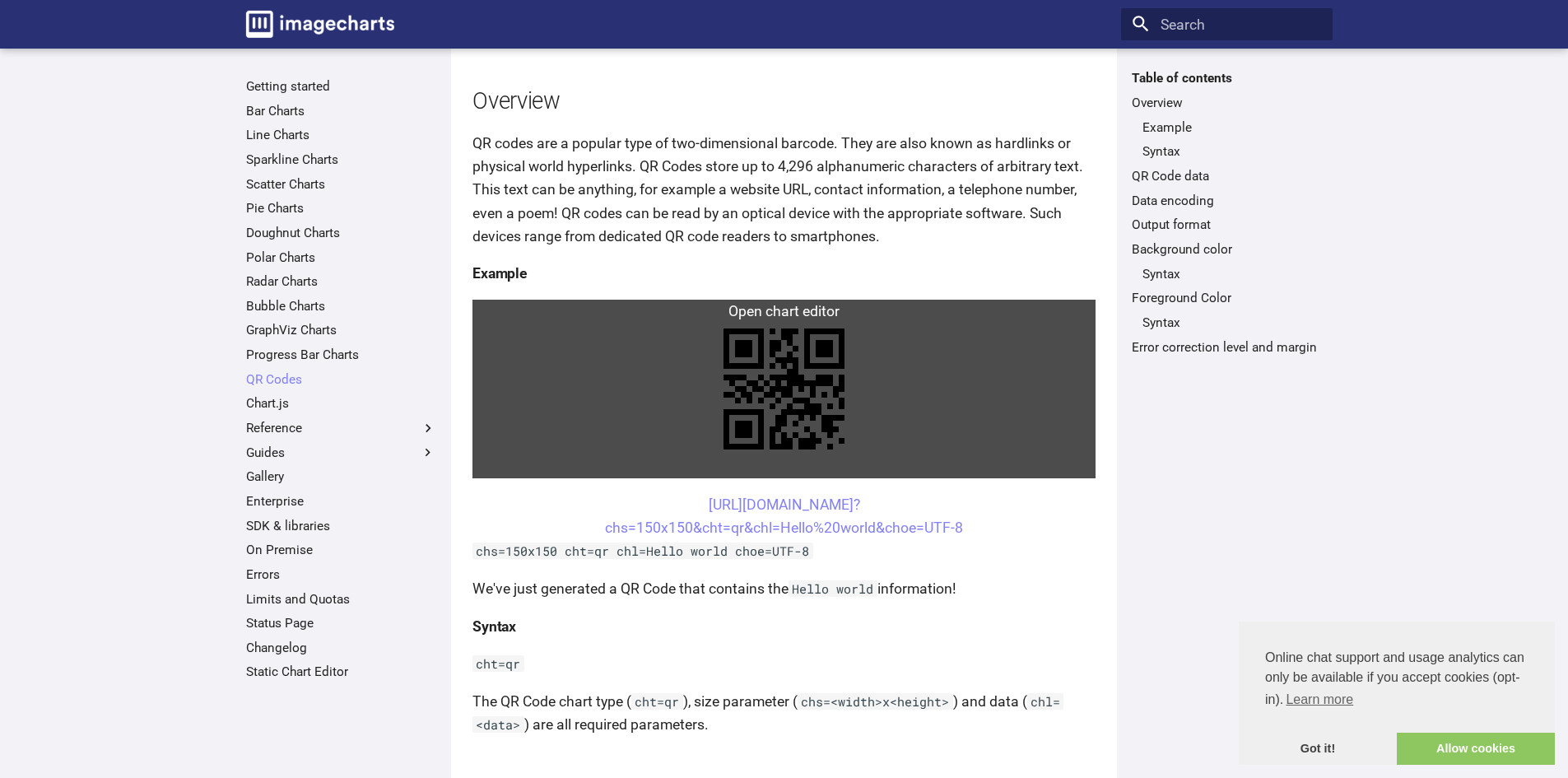
click at [801, 380] on link at bounding box center [784, 389] width 623 height 178
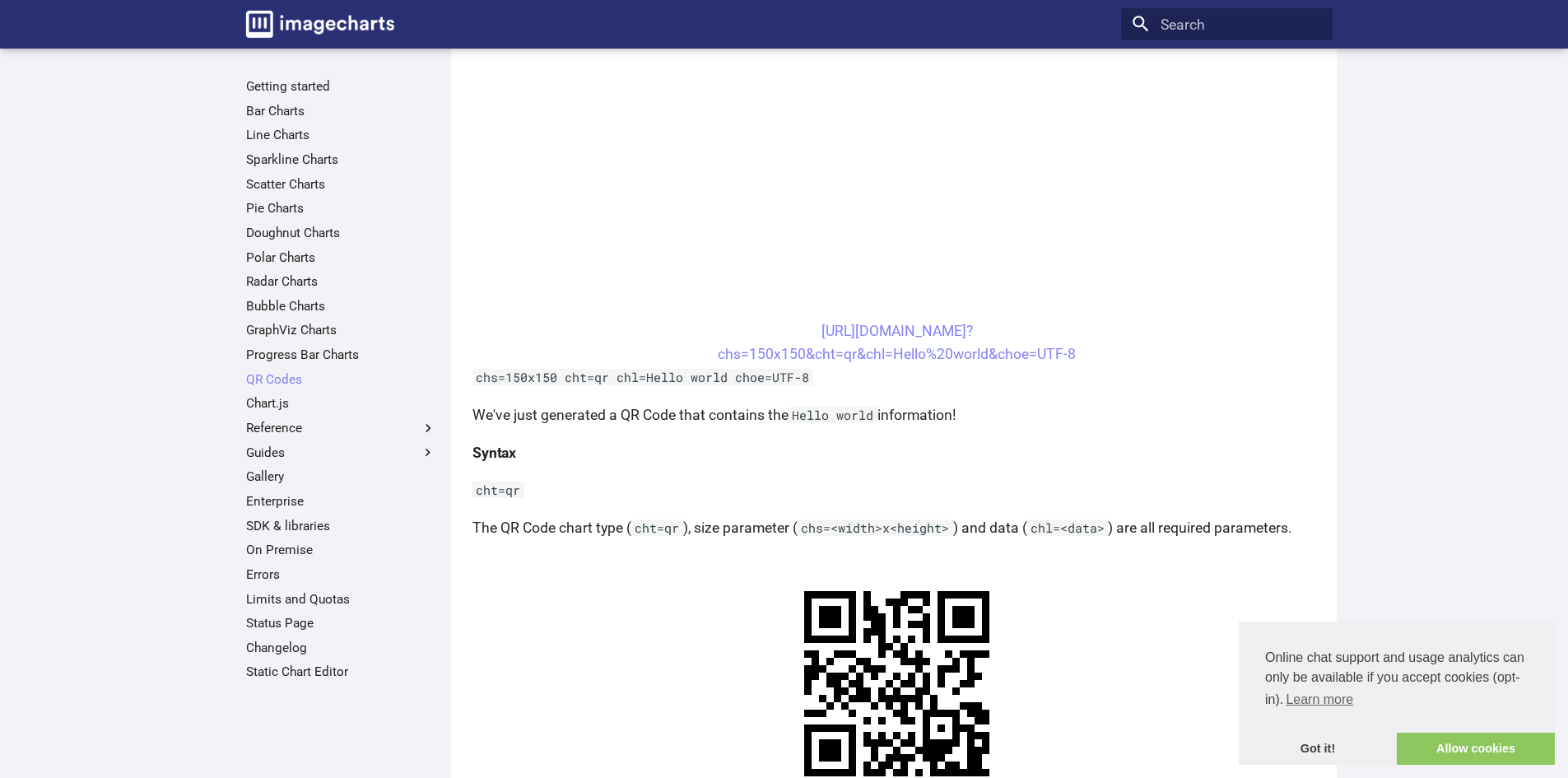
scroll to position [576, 0]
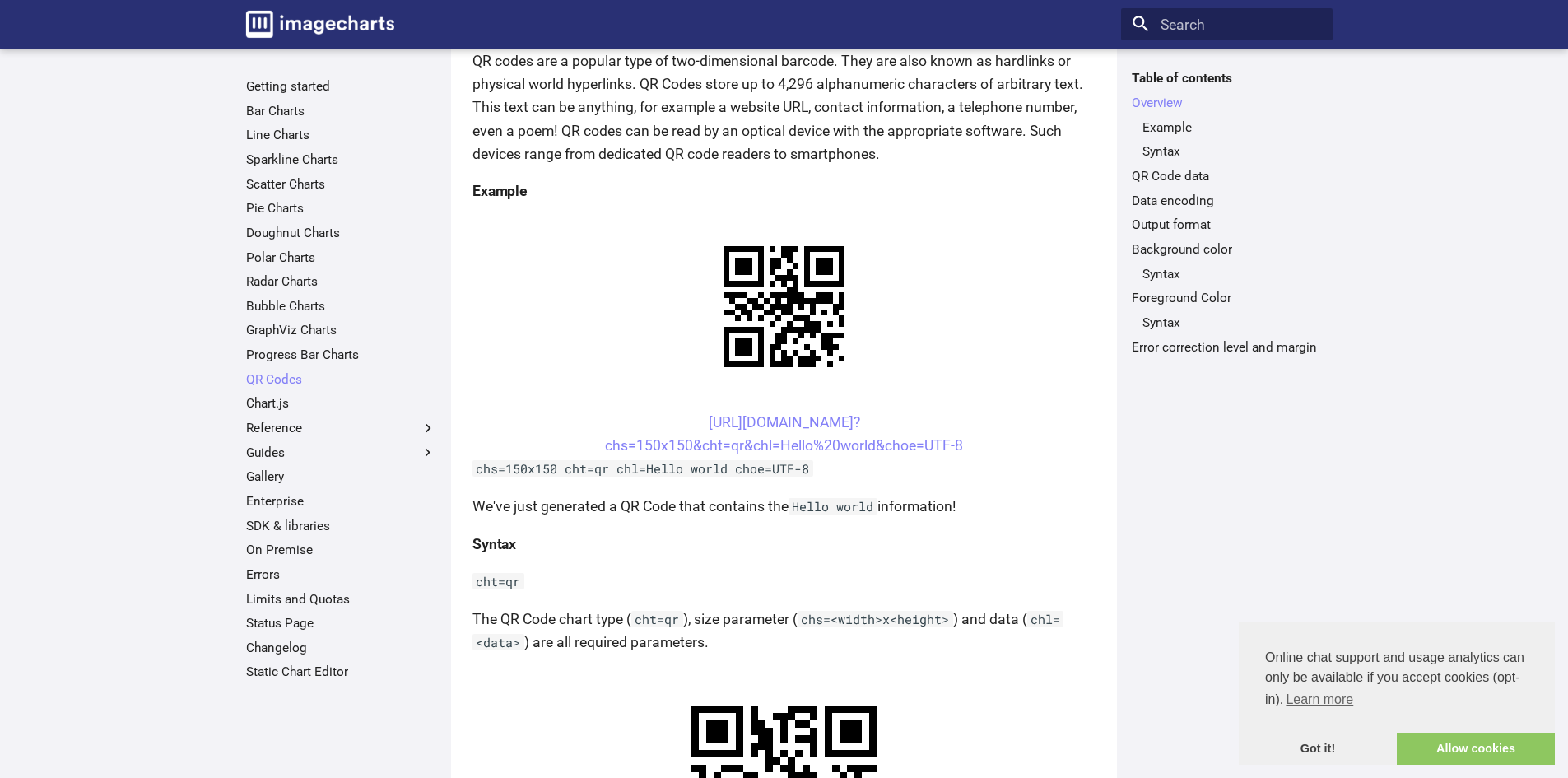
scroll to position [576, 0]
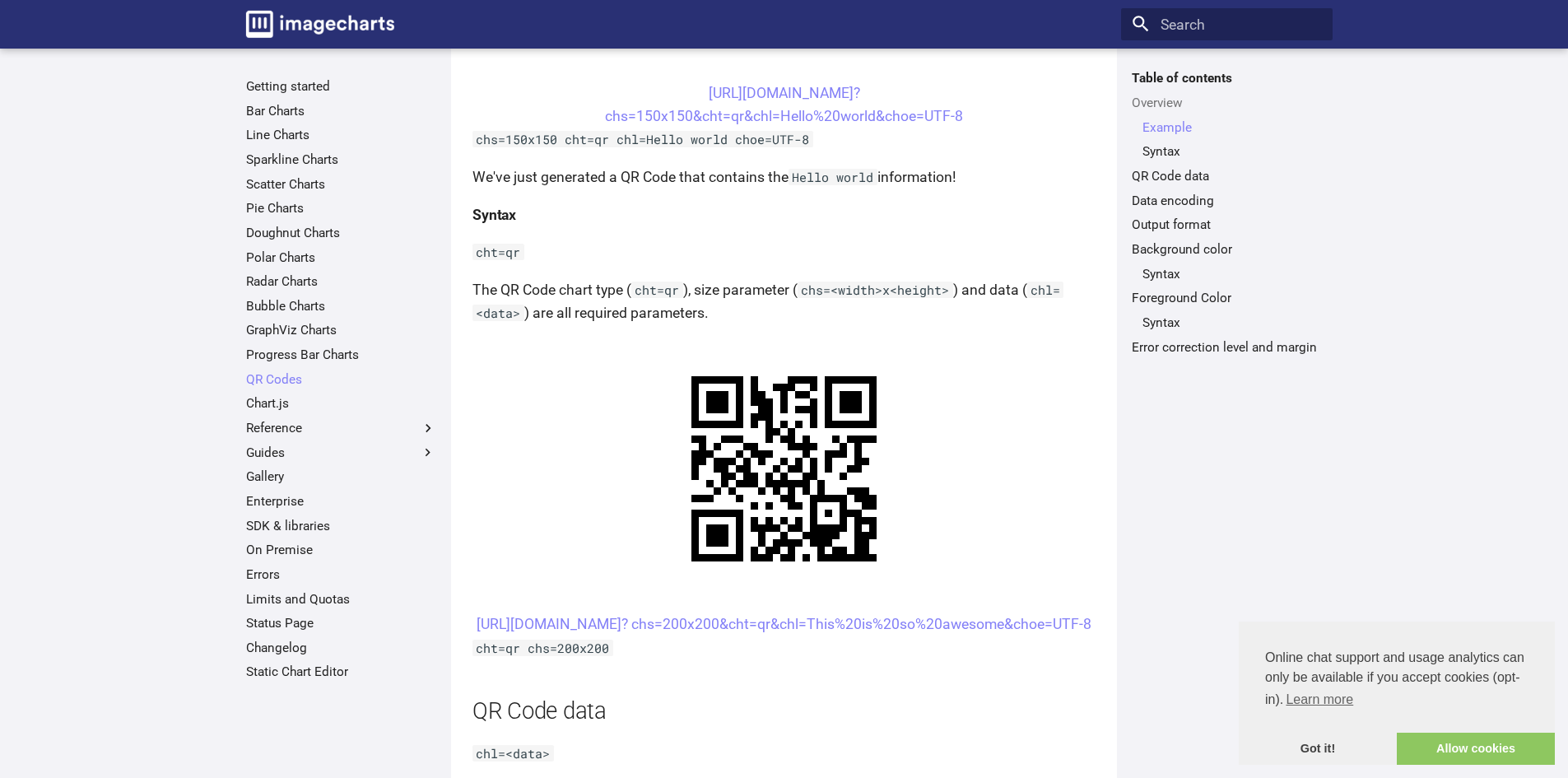
drag, startPoint x: 1015, startPoint y: 113, endPoint x: 675, endPoint y: 94, distance: 340.5
click at [675, 94] on center "[URL][DOMAIN_NAME]? chs=150x150&cht=qr&chl=Hello%20world&choe=UTF-8" at bounding box center [784, 104] width 623 height 46
copy link "[URL][DOMAIN_NAME]? chs=150x150&cht=qr&chl=Hello%20world&choe=UTF-8"
